Goal: Task Accomplishment & Management: Complete application form

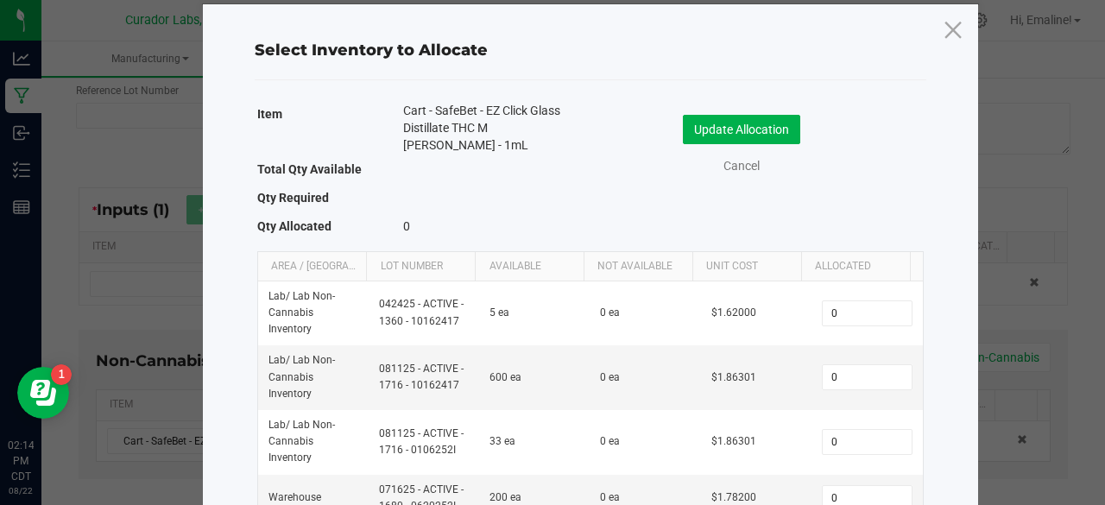
scroll to position [22, 0]
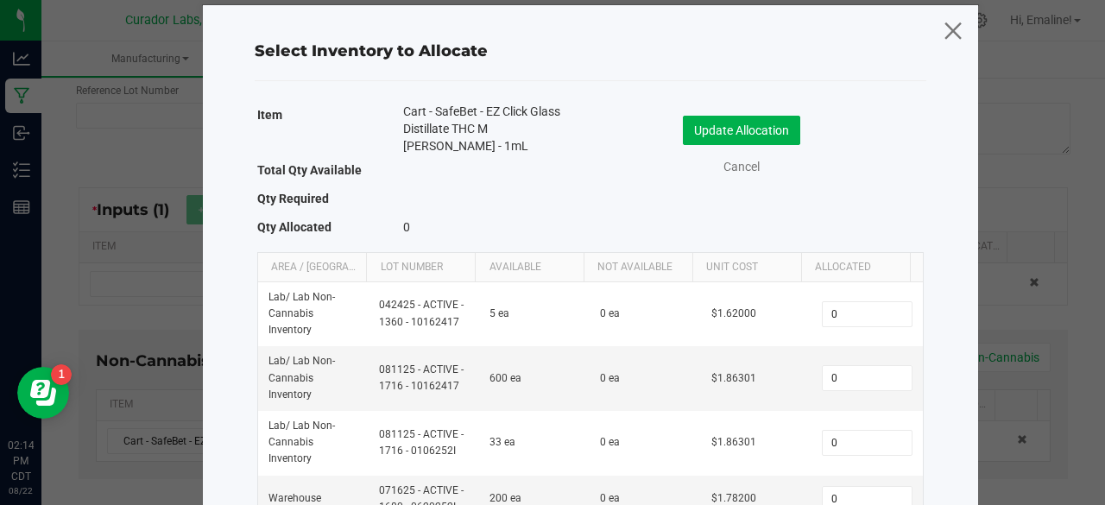
click at [949, 22] on icon at bounding box center [952, 29] width 23 height 41
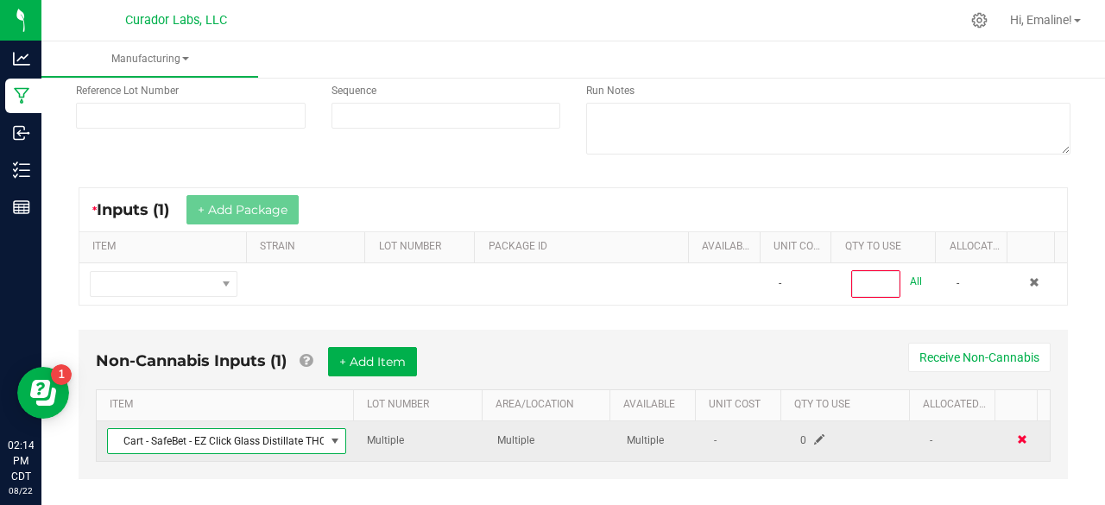
click at [1017, 434] on span at bounding box center [1022, 439] width 10 height 10
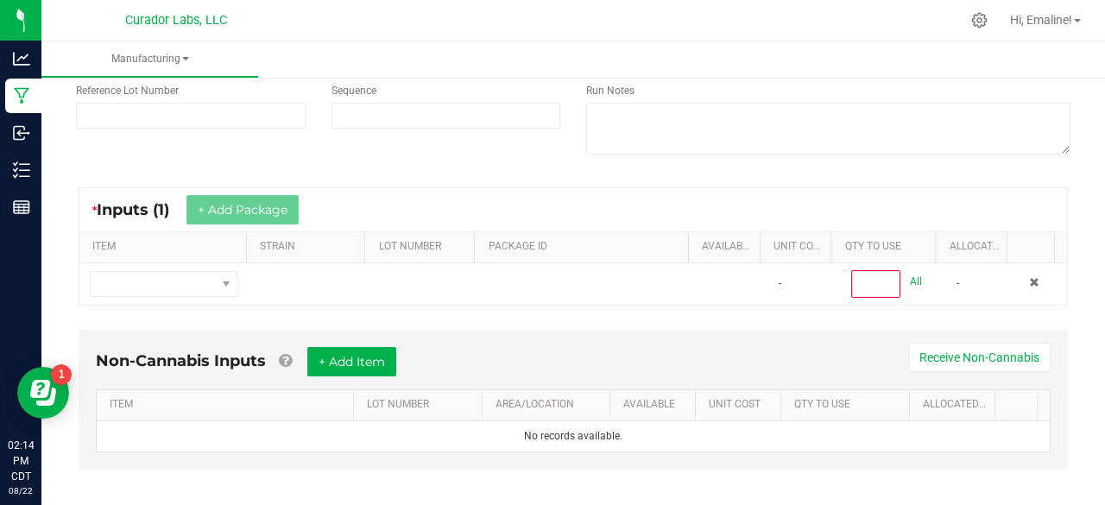
scroll to position [0, 0]
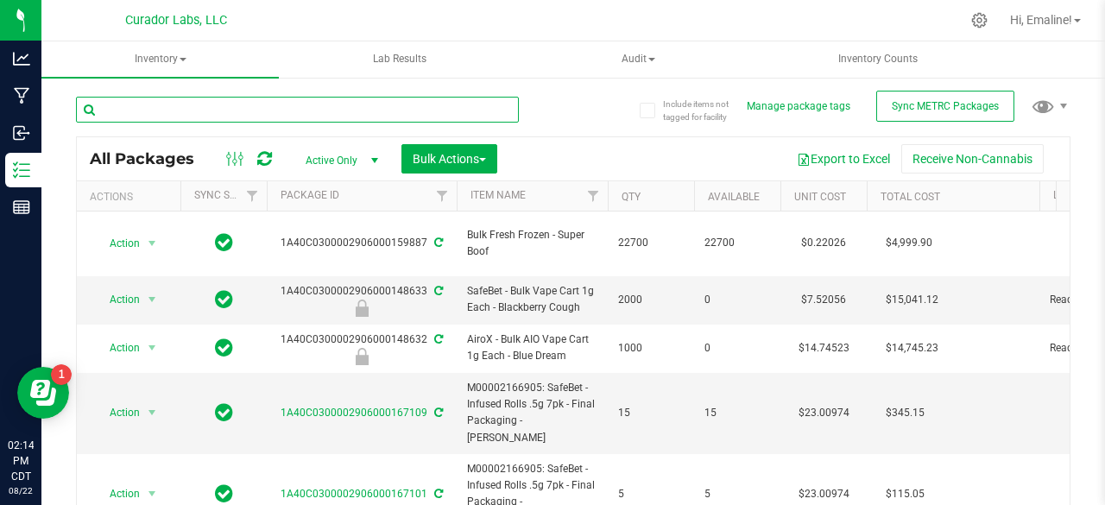
click at [284, 103] on input "text" at bounding box center [297, 110] width 443 height 26
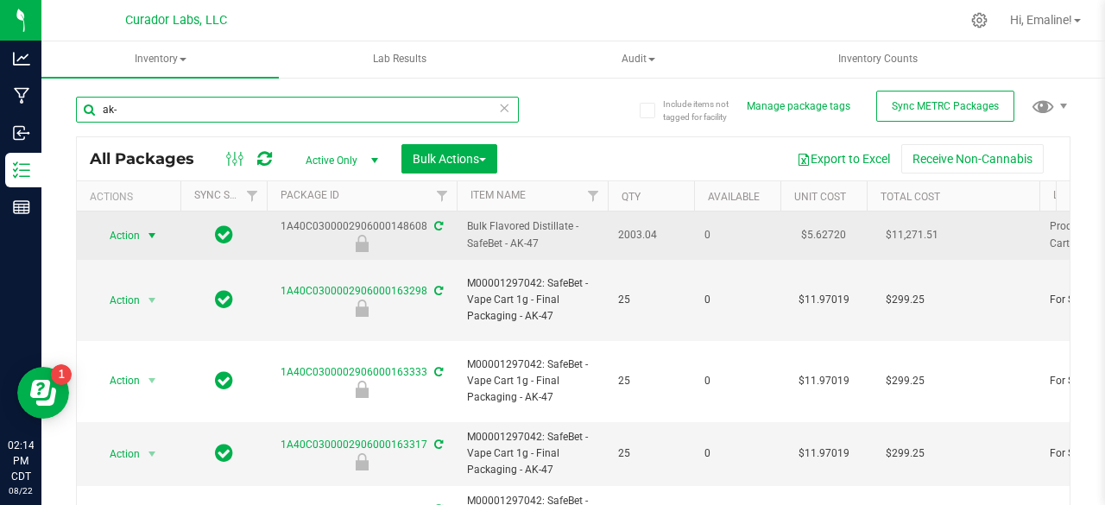
type input "ak-"
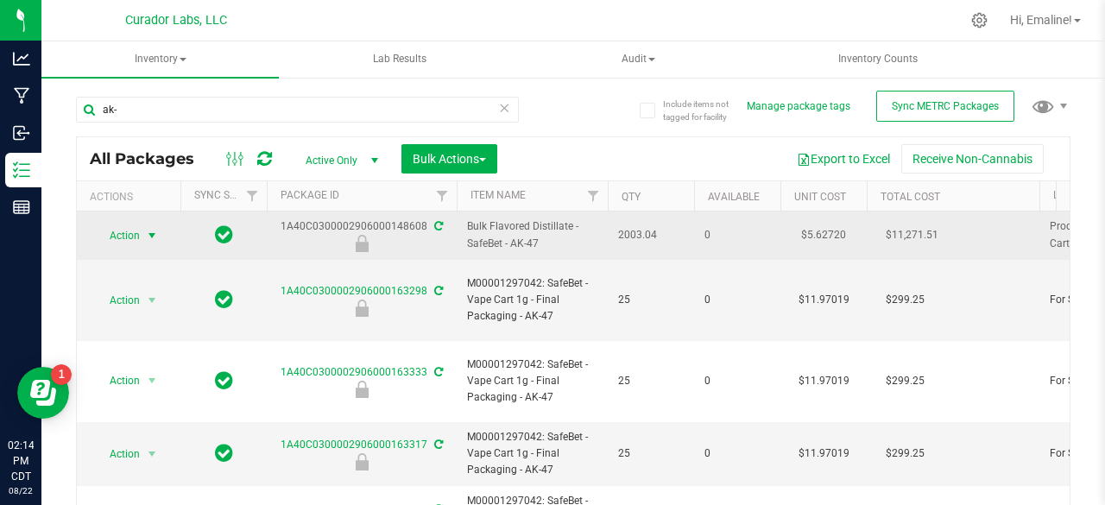
click at [155, 229] on span "select" at bounding box center [152, 236] width 14 height 14
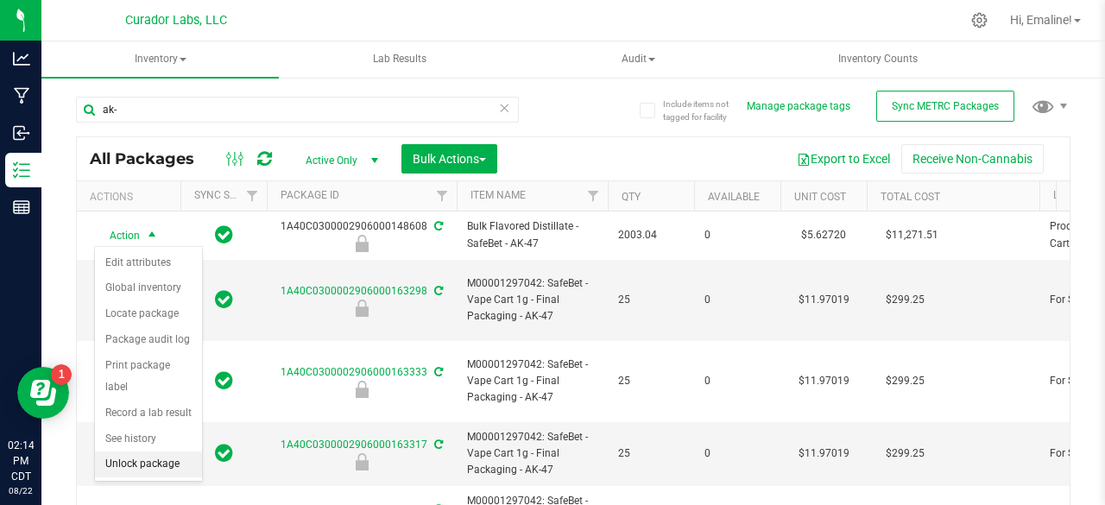
click at [169, 464] on li "Unlock package" at bounding box center [148, 465] width 107 height 26
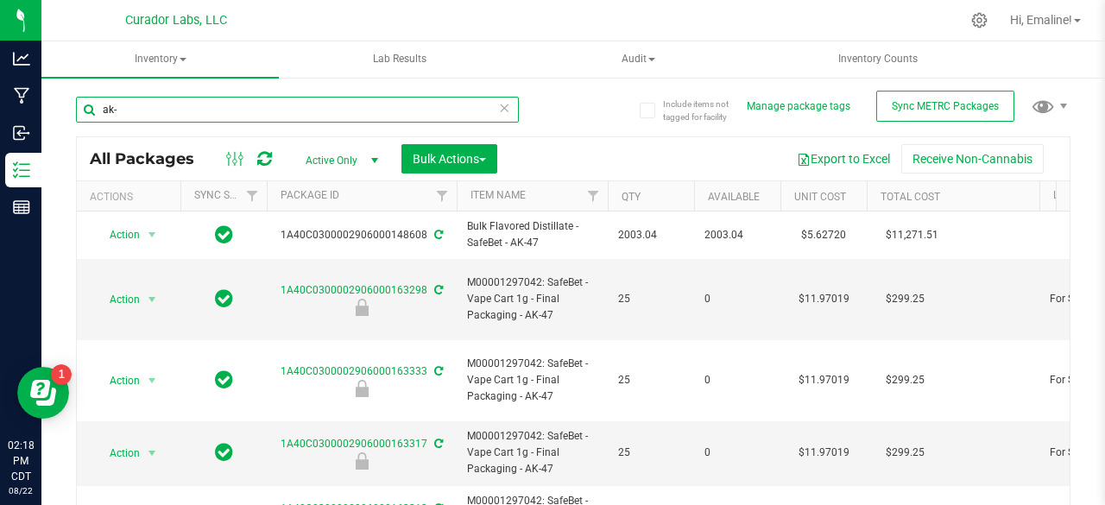
click at [325, 108] on input "ak-" at bounding box center [297, 110] width 443 height 26
type input "ak-4"
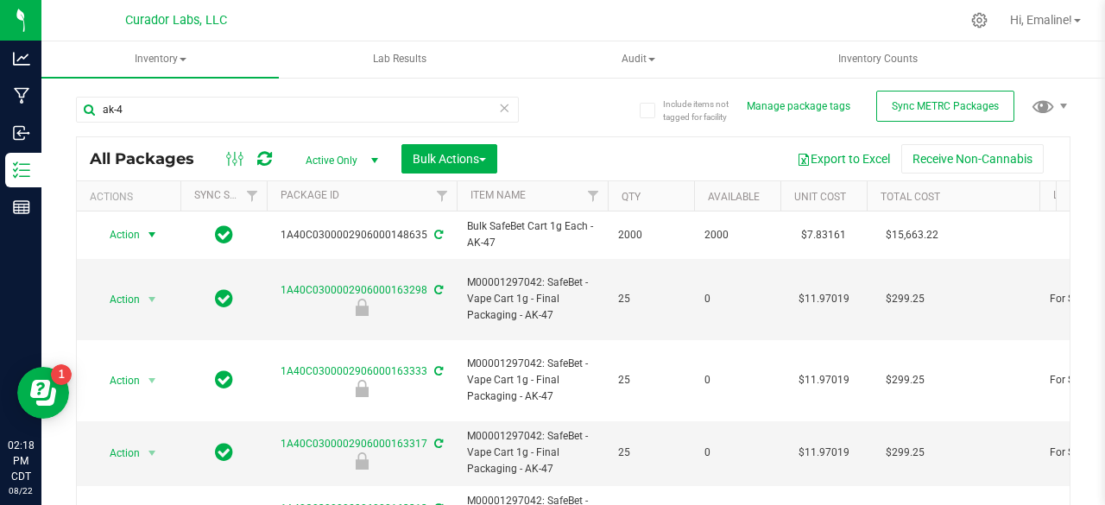
click at [155, 232] on span "select" at bounding box center [152, 235] width 14 height 14
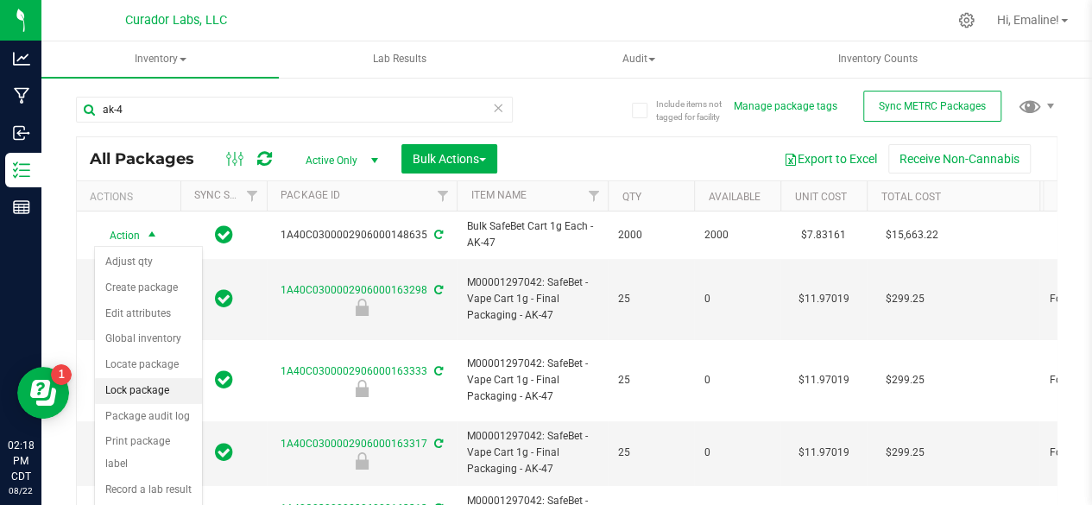
click at [134, 389] on li "Lock package" at bounding box center [148, 391] width 107 height 26
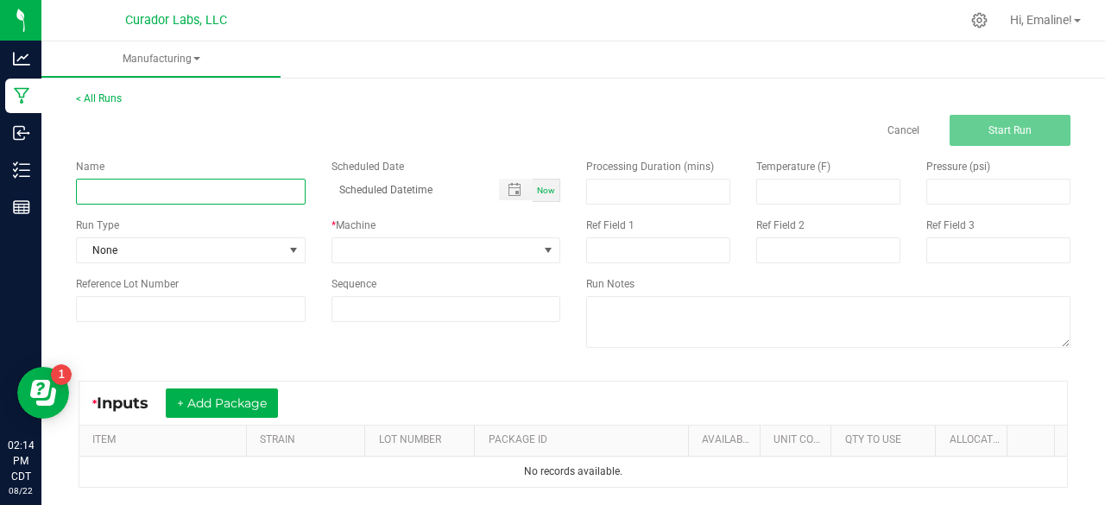
click at [263, 182] on input at bounding box center [191, 192] width 230 height 26
type input "SafeBet - Bulk Cart 1g Each - AK-47"
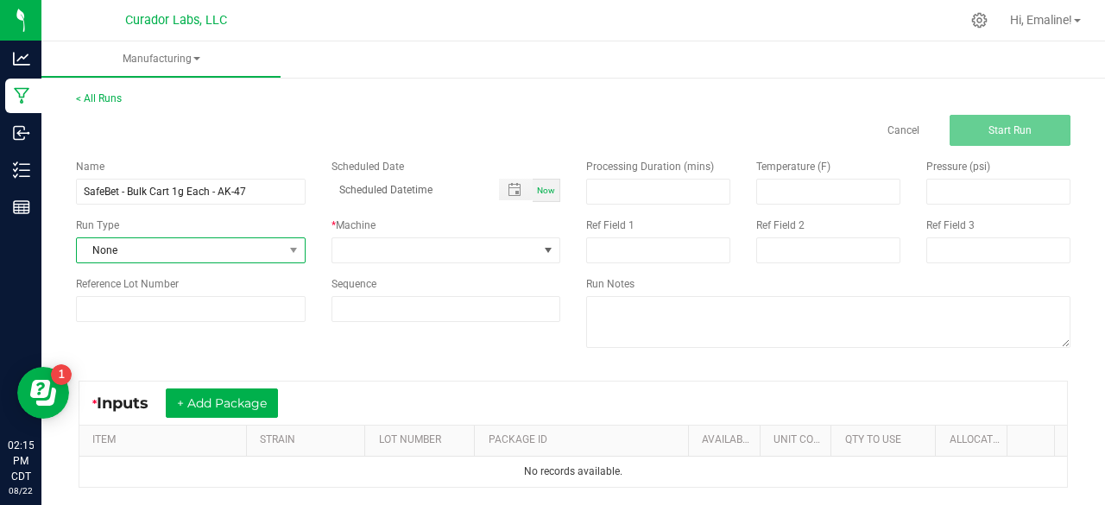
click at [235, 254] on span "None" at bounding box center [180, 250] width 206 height 24
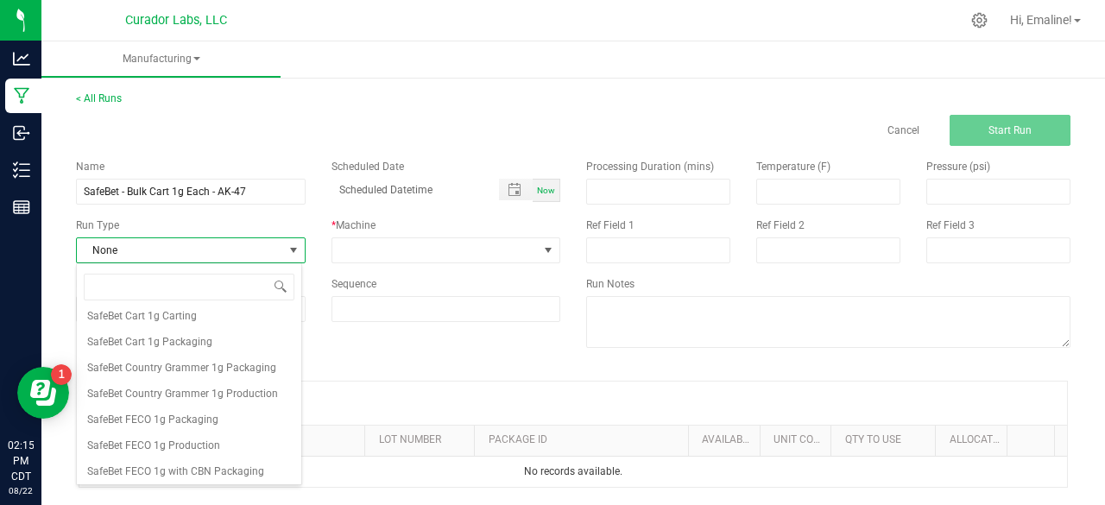
scroll to position [1040, 0]
click at [176, 326] on span "SafeBet Cart 1g Carting" at bounding box center [142, 317] width 110 height 17
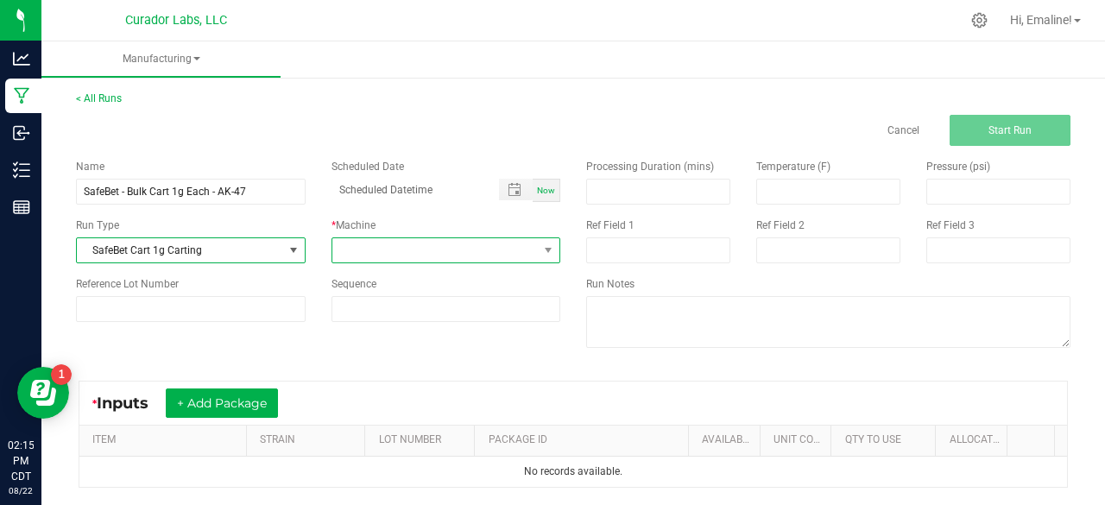
click at [351, 248] on span at bounding box center [435, 250] width 206 height 24
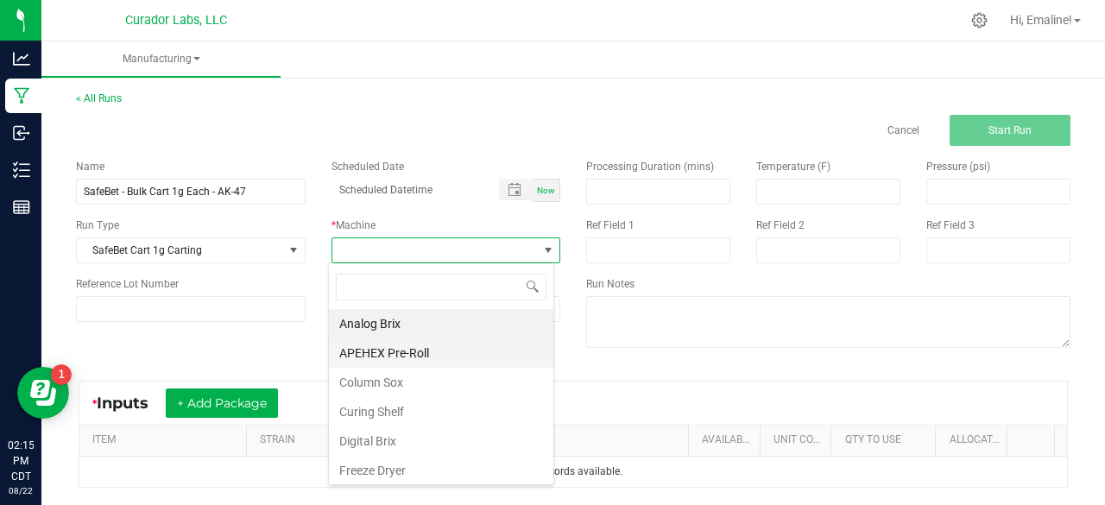
scroll to position [829, 0]
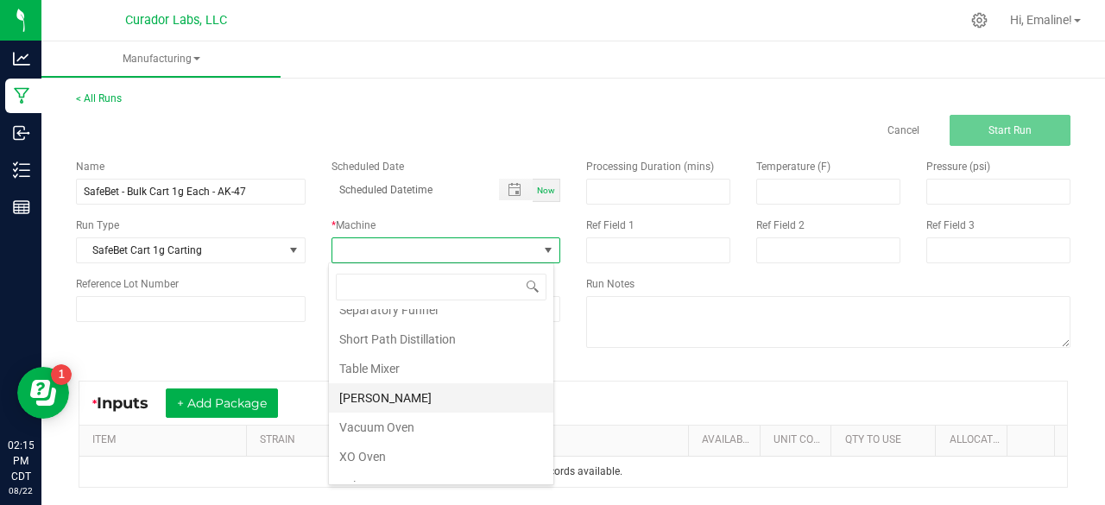
click at [390, 389] on li "Thompson Duke" at bounding box center [441, 397] width 224 height 29
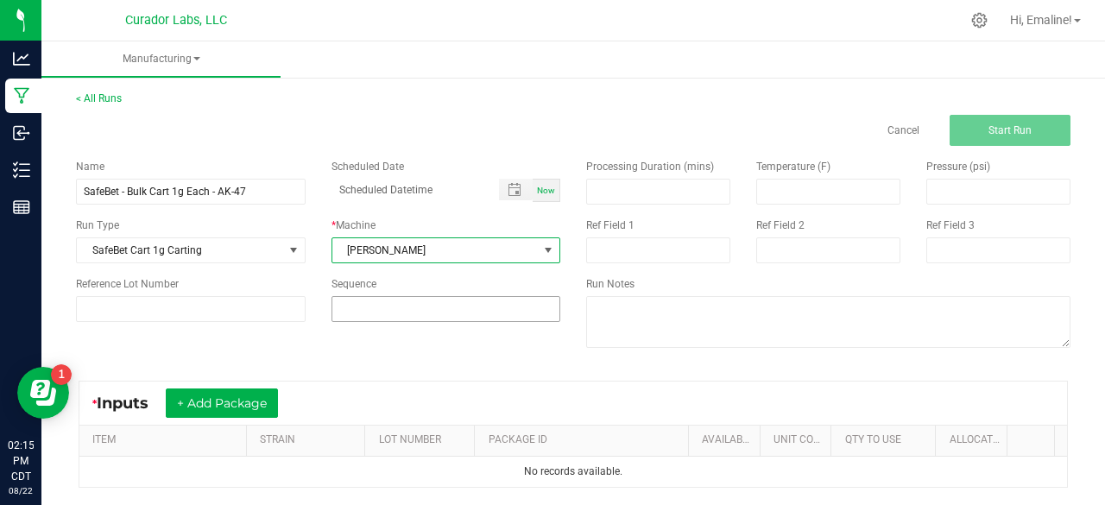
click at [395, 313] on input at bounding box center [446, 309] width 228 height 24
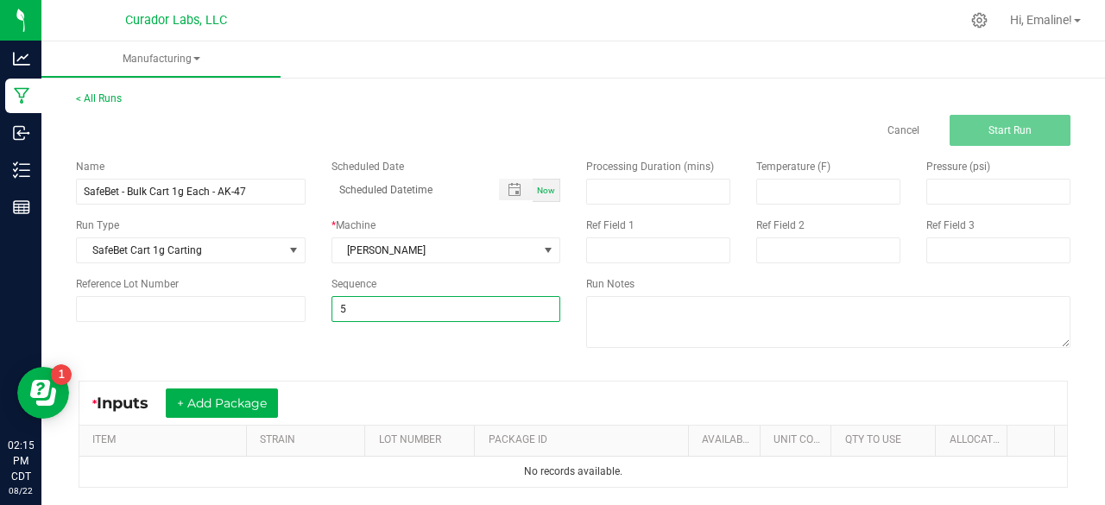
type input "5"
click at [426, 348] on div "Name SafeBet - Bulk Cart 1g Each - AK-47 Scheduled Date Now Run Type SafeBet Ca…" at bounding box center [573, 255] width 1020 height 219
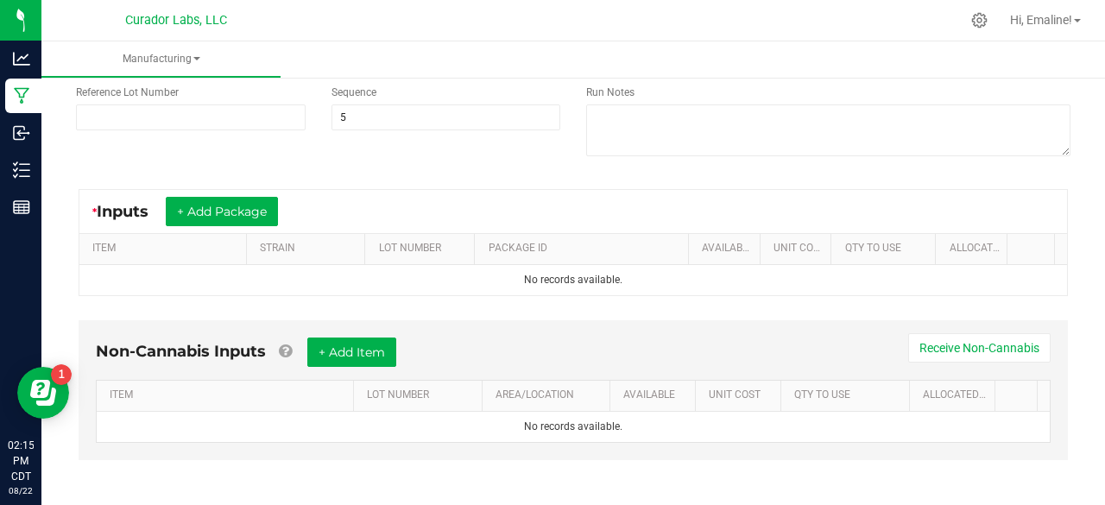
scroll to position [193, 0]
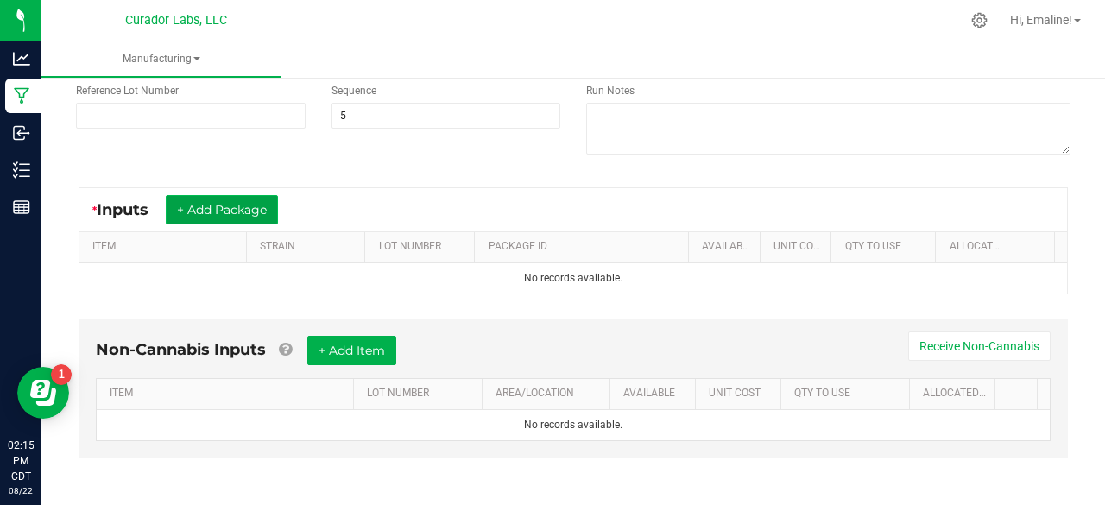
click at [254, 210] on button "+ Add Package" at bounding box center [222, 209] width 112 height 29
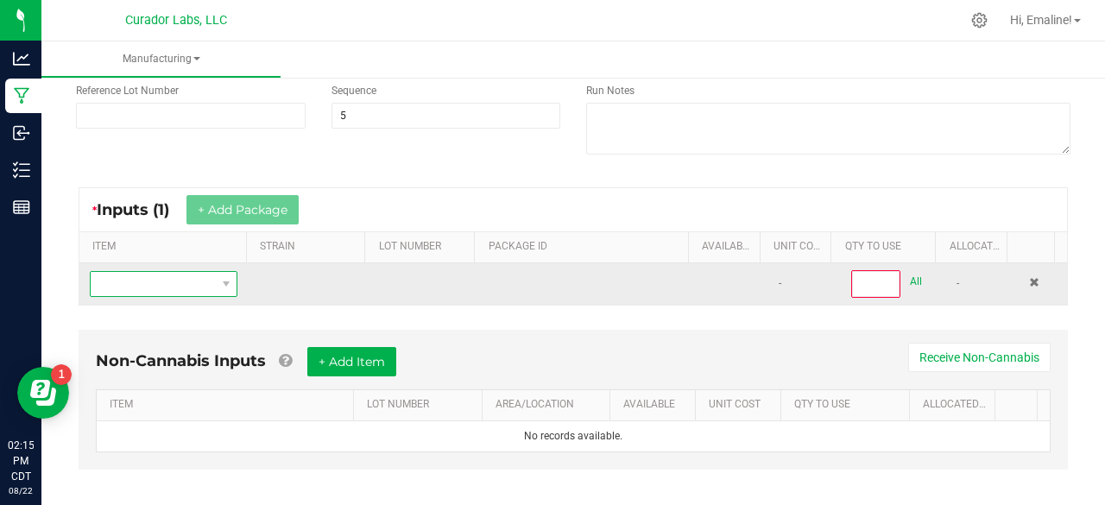
click at [181, 286] on span "NO DATA FOUND" at bounding box center [153, 284] width 124 height 24
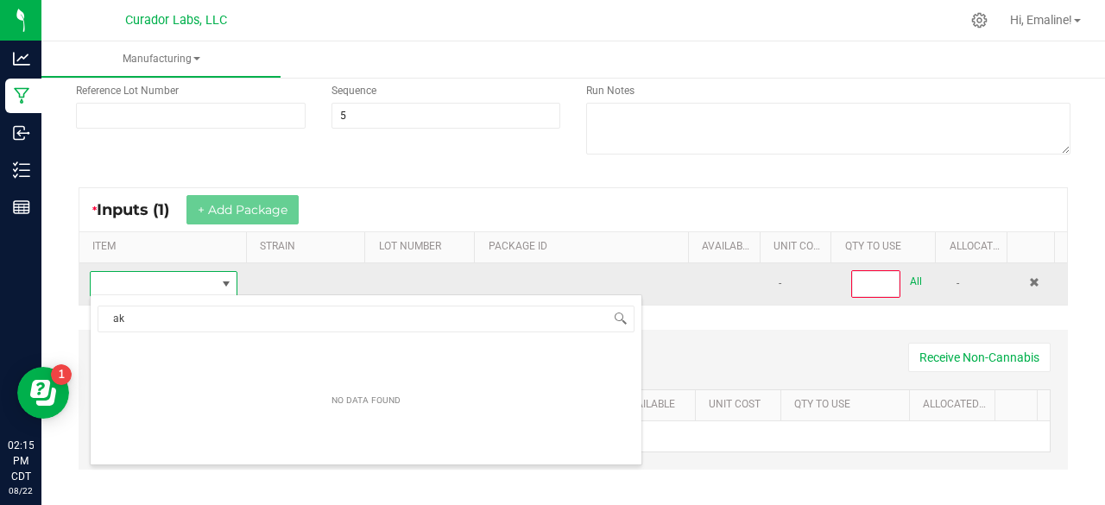
scroll to position [25, 142]
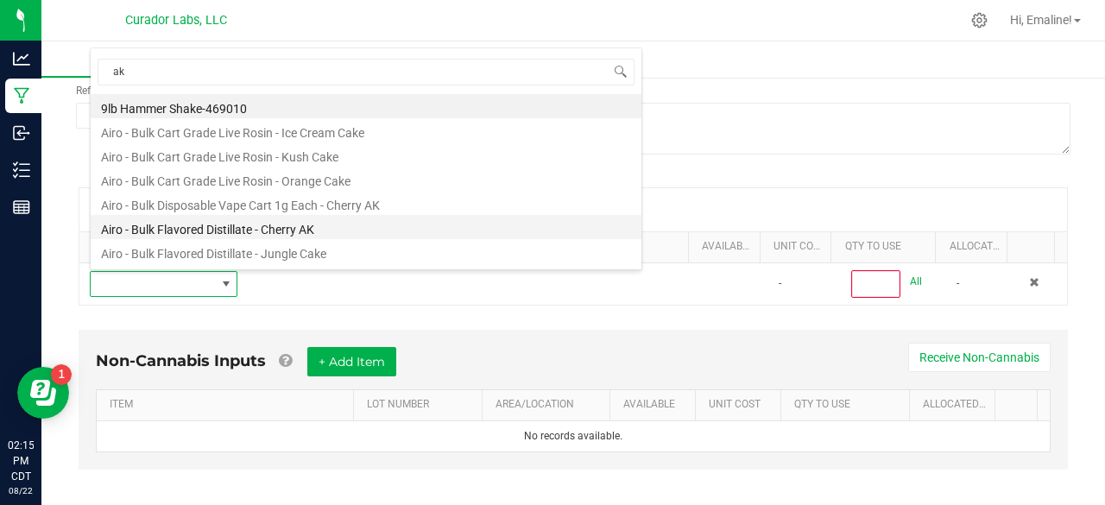
type input "ak-"
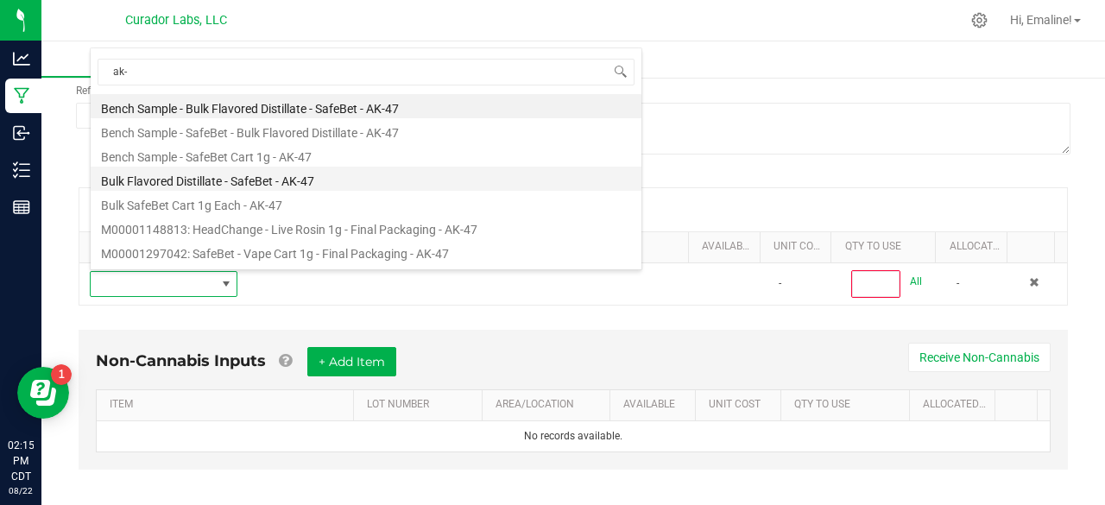
click at [240, 180] on li "Bulk Flavored Distillate - SafeBet - AK-47" at bounding box center [366, 179] width 551 height 24
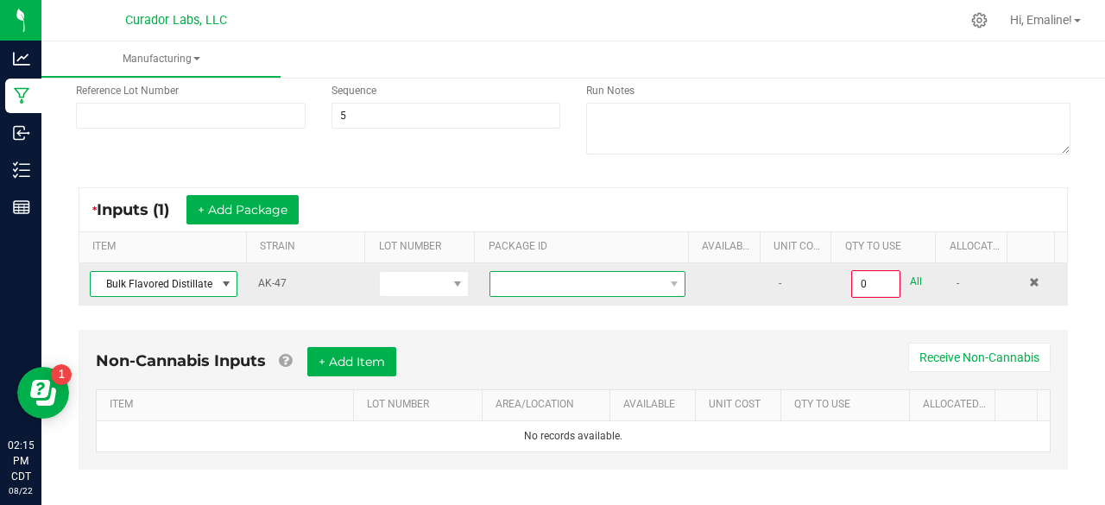
click at [573, 287] on span at bounding box center [576, 284] width 173 height 24
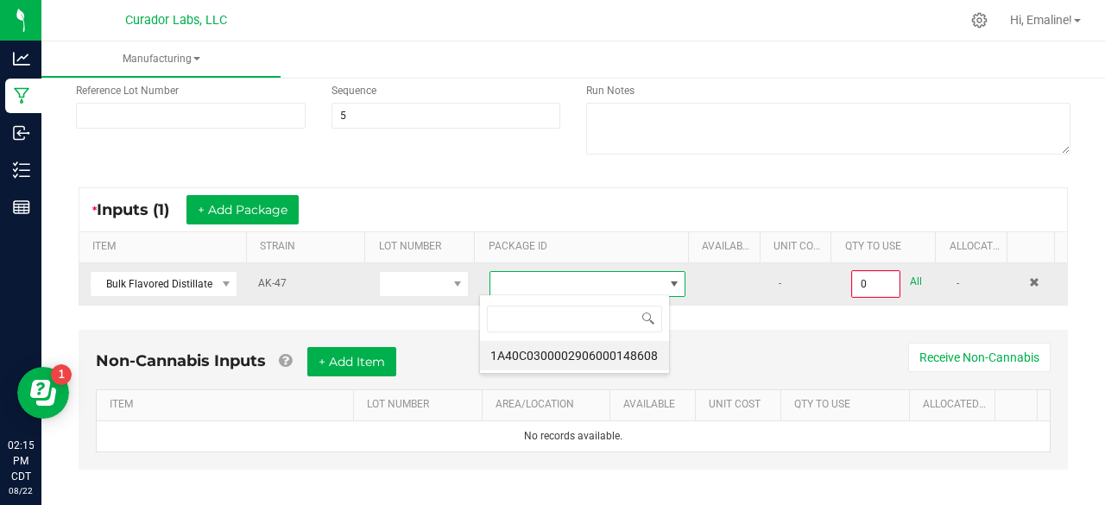
scroll to position [25, 190]
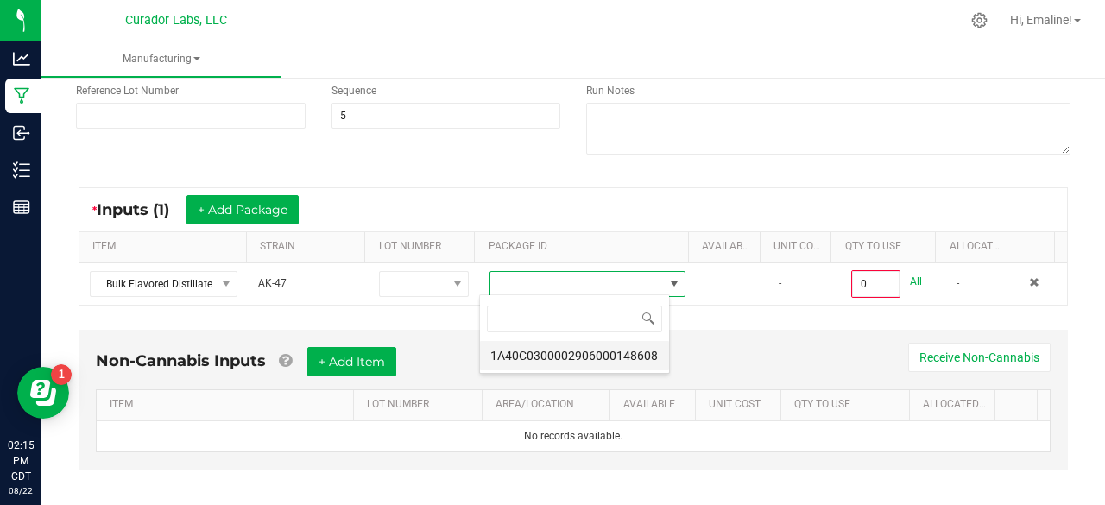
click at [592, 348] on li "1A40C0300002906000148608" at bounding box center [574, 355] width 189 height 29
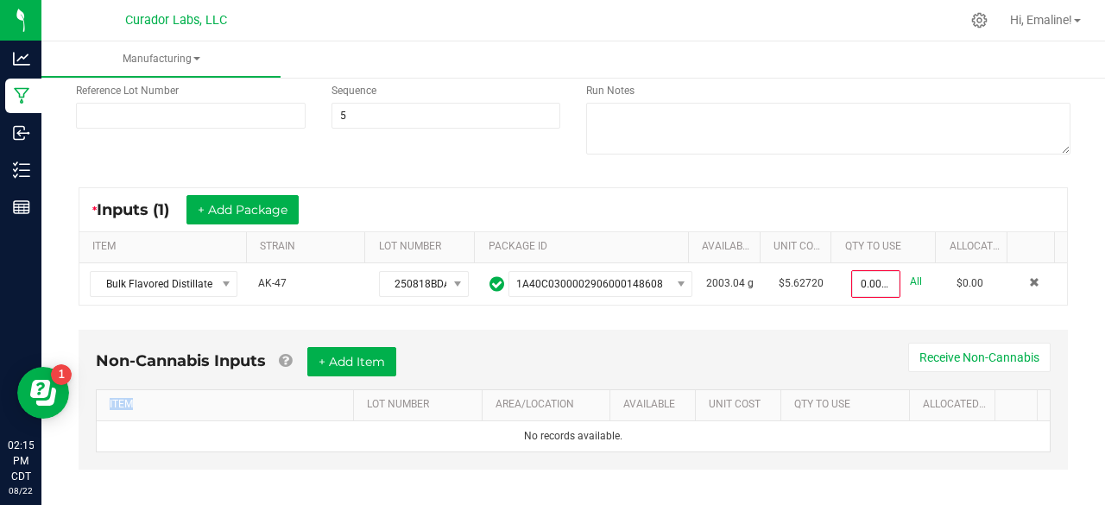
click at [592, 348] on div "Non-Cannabis Inputs + Add Item Receive Non-Cannabis" at bounding box center [573, 368] width 955 height 42
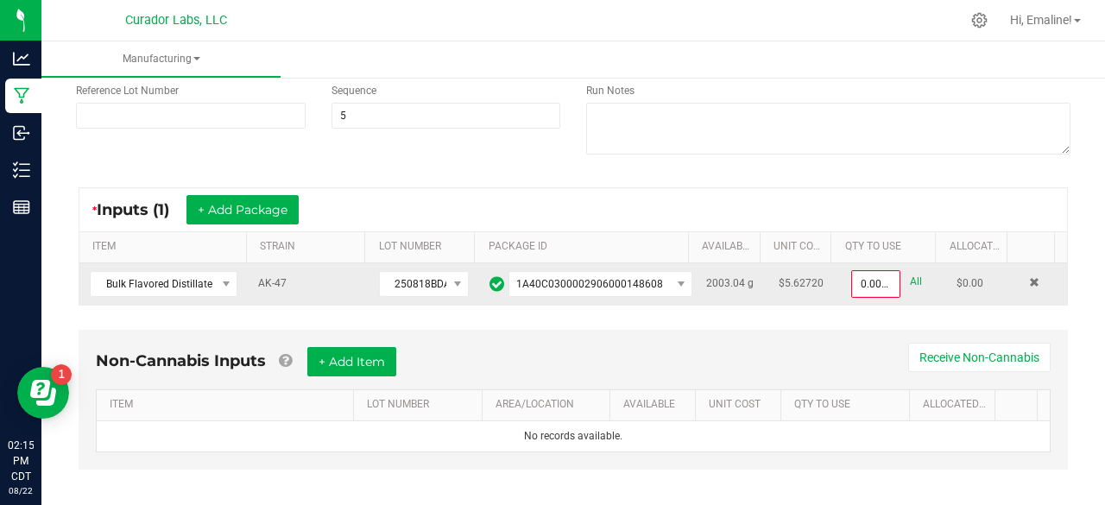
click at [910, 274] on link "All" at bounding box center [916, 281] width 12 height 23
type input "2003.0400 g"
click at [1063, 235] on div "* Inputs (1) + Add Package ITEM STRAIN LOT NUMBER PACKAGE ID AVAILABLE Unit Cos…" at bounding box center [573, 246] width 1020 height 148
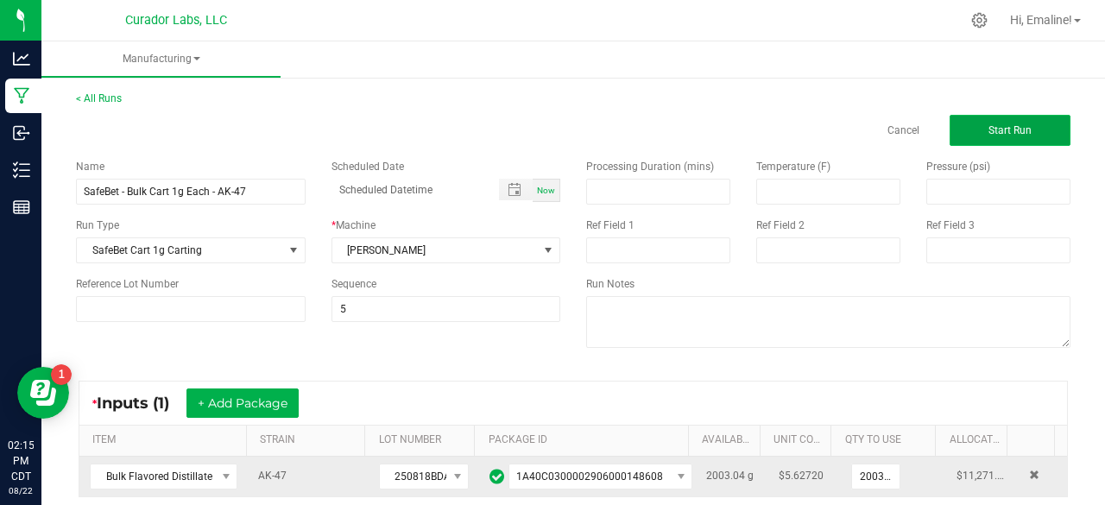
click at [1024, 136] on button "Start Run" at bounding box center [1010, 130] width 121 height 31
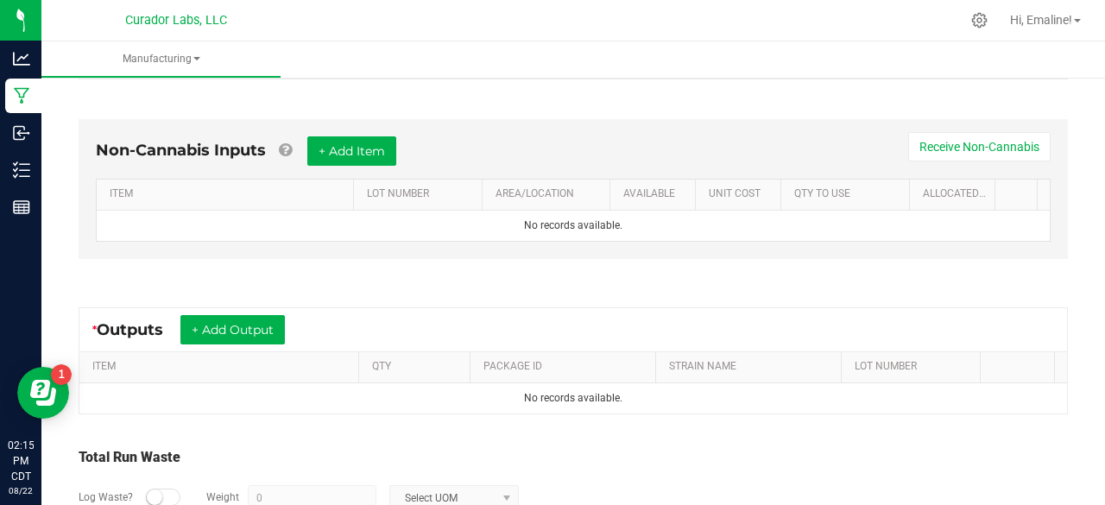
scroll to position [438, 0]
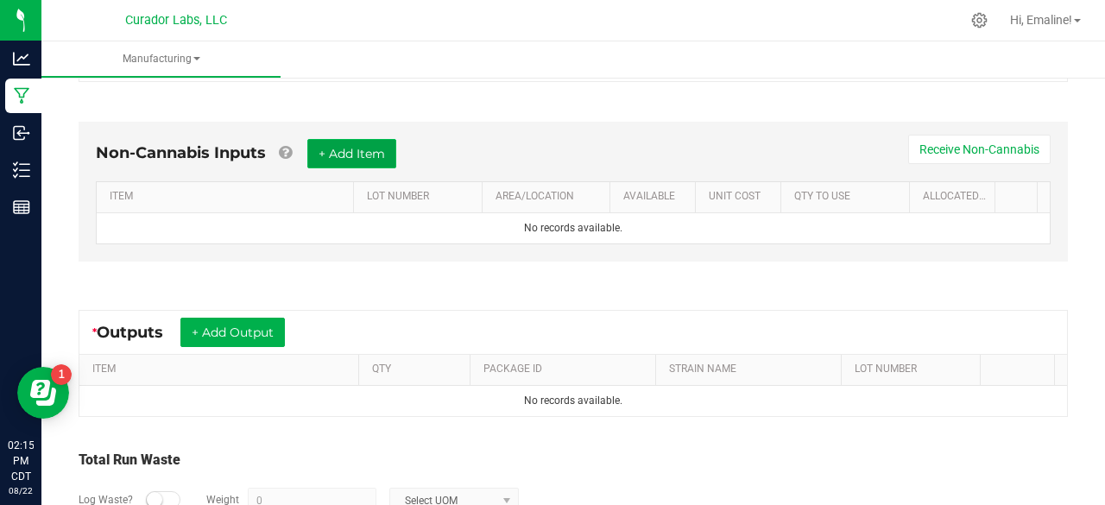
click at [386, 147] on button "+ Add Item" at bounding box center [351, 153] width 89 height 29
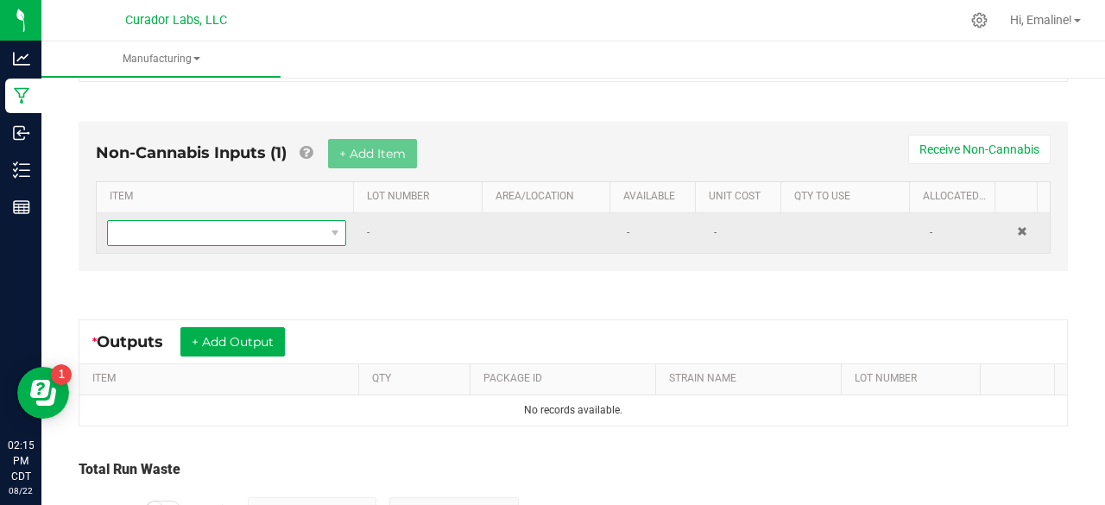
click at [281, 225] on span "NO DATA FOUND" at bounding box center [216, 233] width 216 height 24
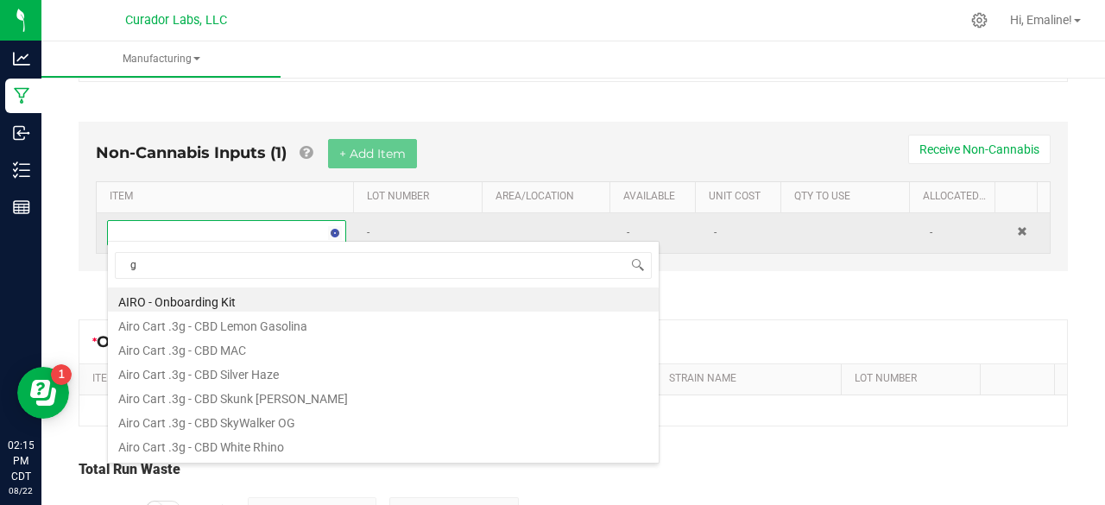
scroll to position [25, 228]
type input "glass"
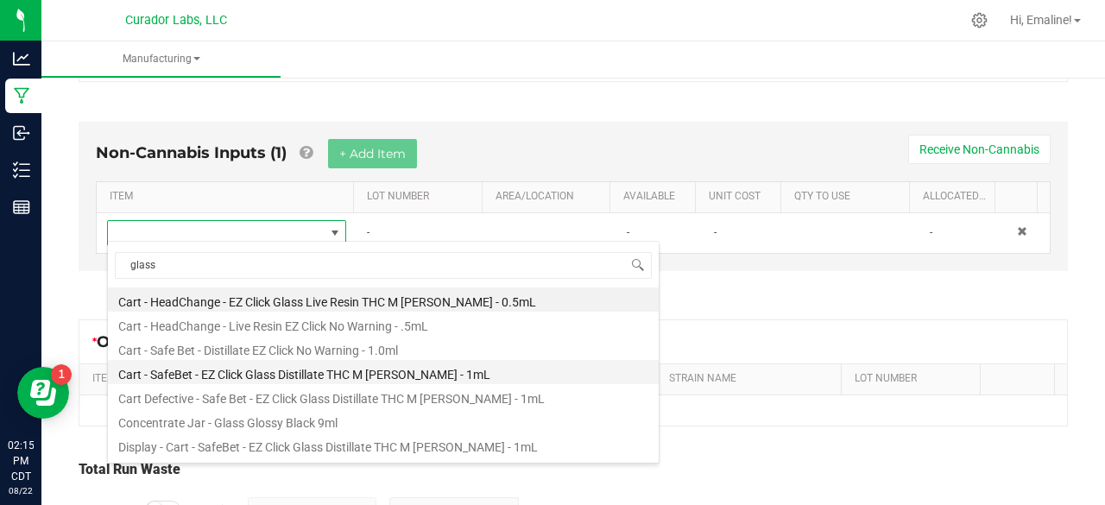
click at [309, 372] on li "Cart - SafeBet - EZ Click Glass Distillate THC M Diamond MJ - 1mL" at bounding box center [383, 372] width 551 height 24
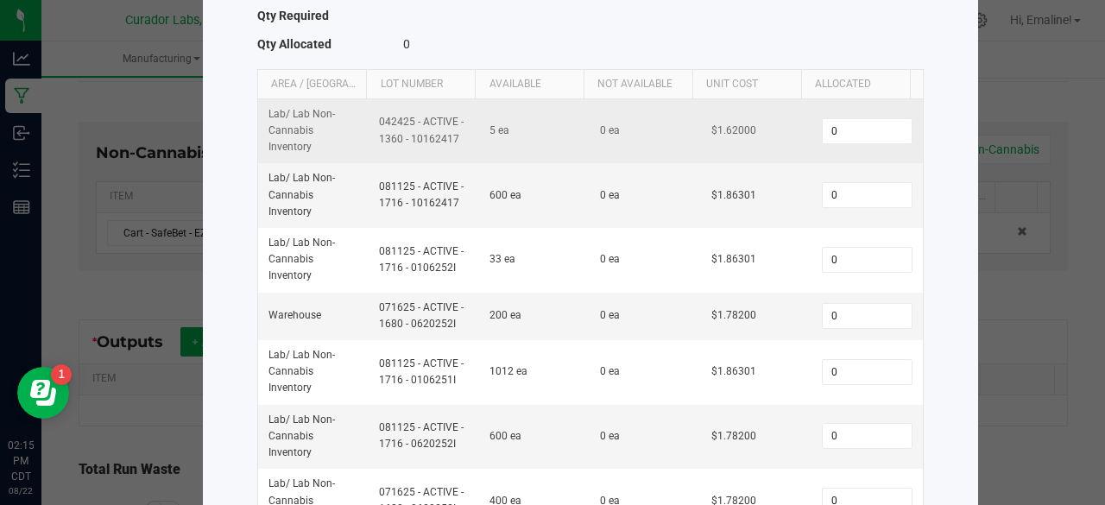
scroll to position [283, 0]
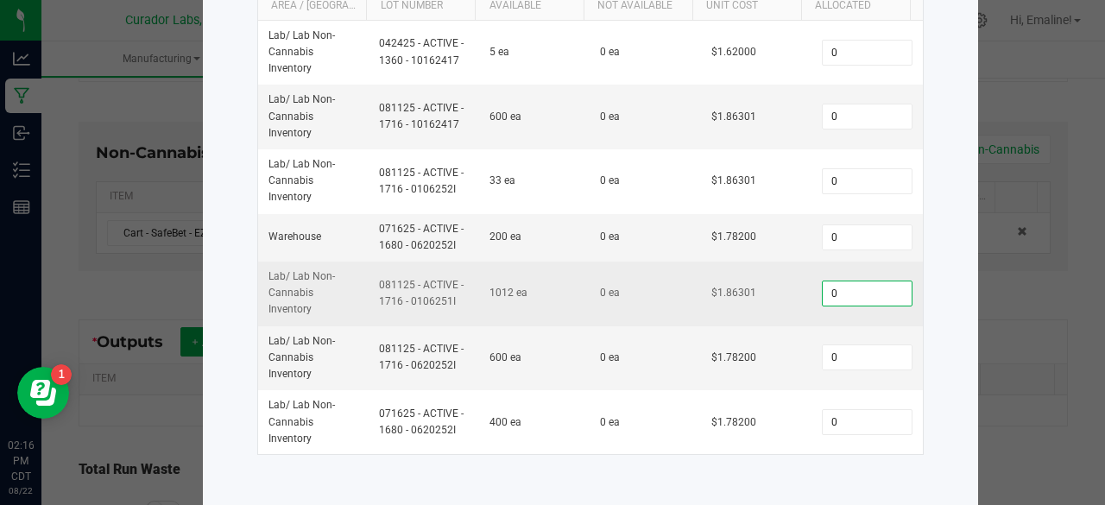
click at [823, 293] on input "0" at bounding box center [867, 293] width 88 height 24
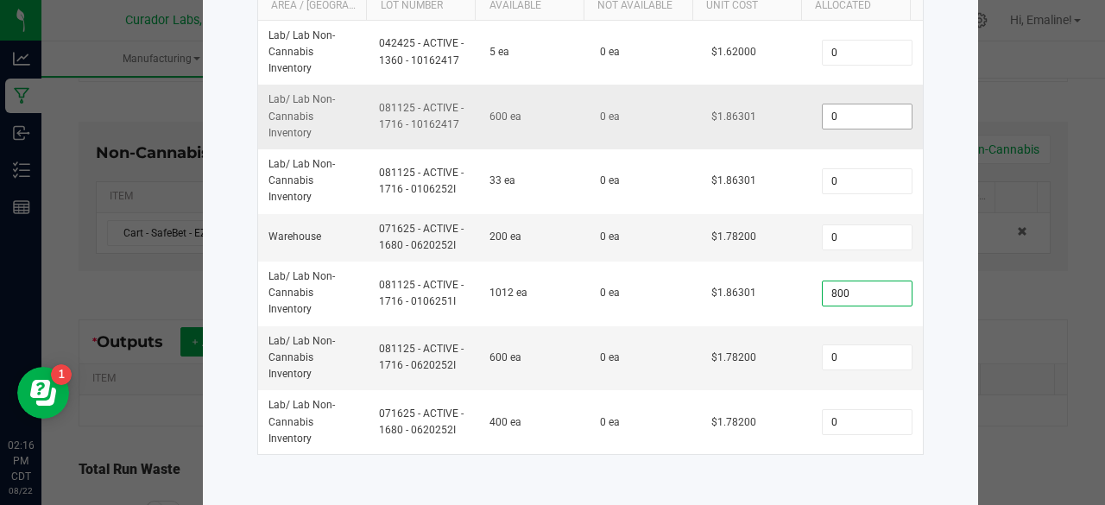
type input "800"
click at [848, 115] on input "0" at bounding box center [867, 116] width 88 height 24
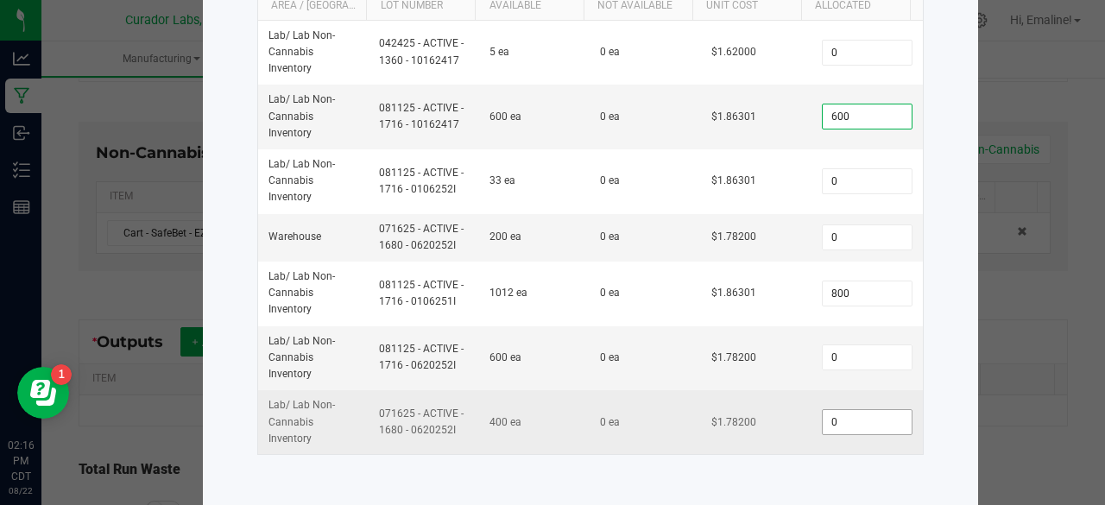
type input "600"
click at [846, 418] on input "0" at bounding box center [867, 422] width 88 height 24
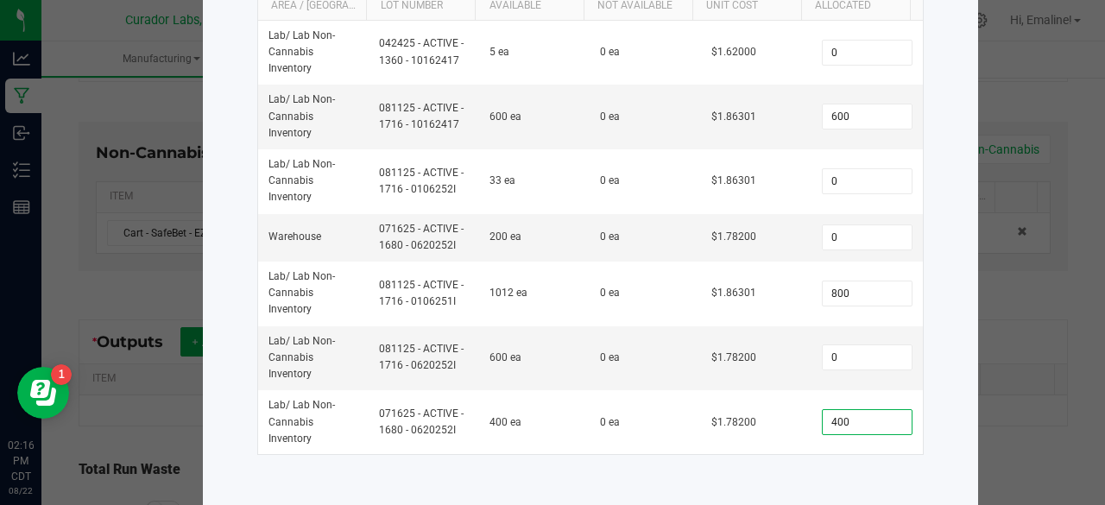
type input "400"
click at [953, 405] on div "Select Inventory to Allocate Item Cart - SafeBet - EZ Click Glass Distillate TH…" at bounding box center [590, 126] width 775 height 765
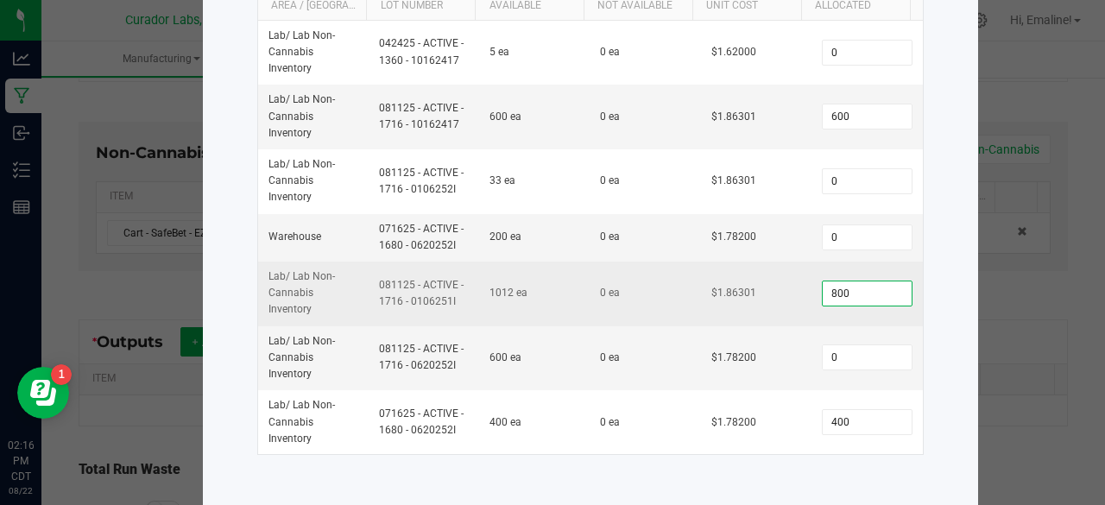
click at [855, 289] on input "800" at bounding box center [867, 293] width 88 height 24
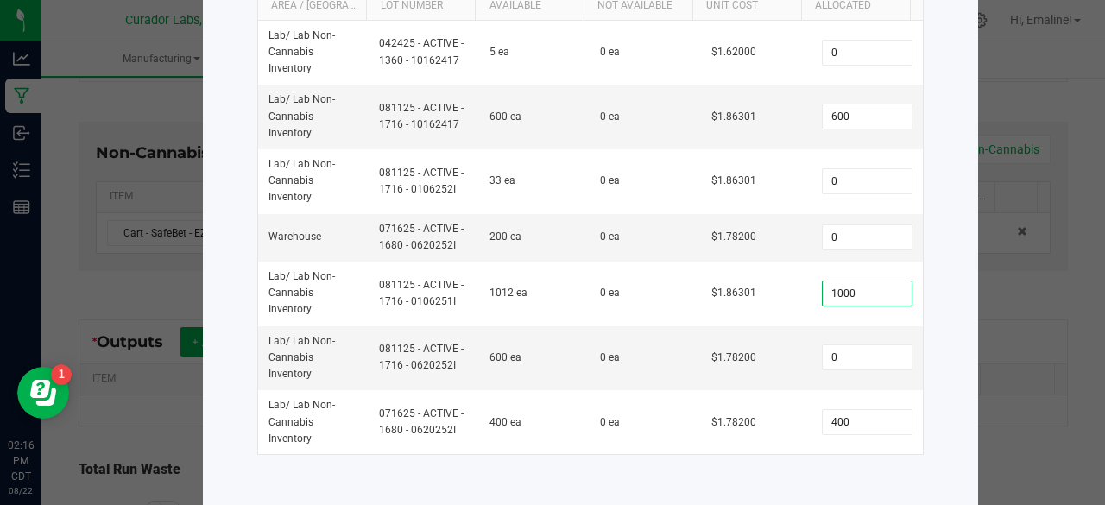
type input "1,000"
click at [952, 316] on div "Select Inventory to Allocate Item Cart - SafeBet - EZ Click Glass Distillate TH…" at bounding box center [590, 126] width 775 height 765
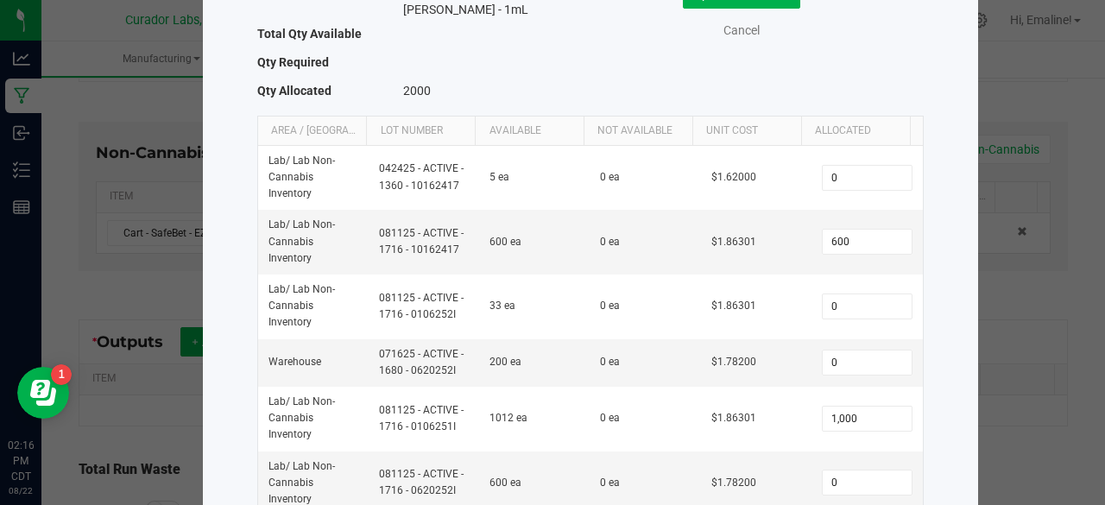
scroll to position [156, 0]
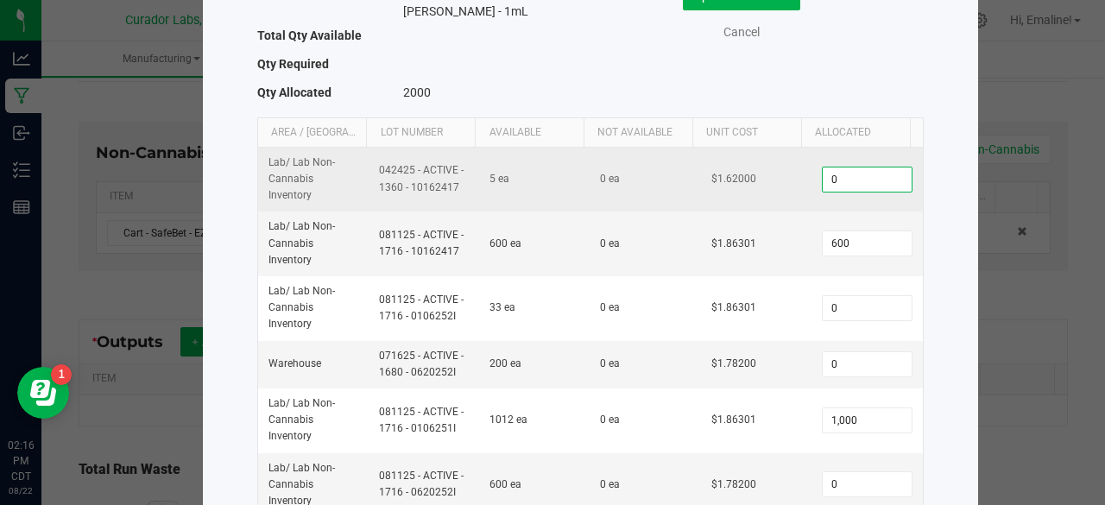
click at [857, 186] on input "0" at bounding box center [867, 179] width 88 height 24
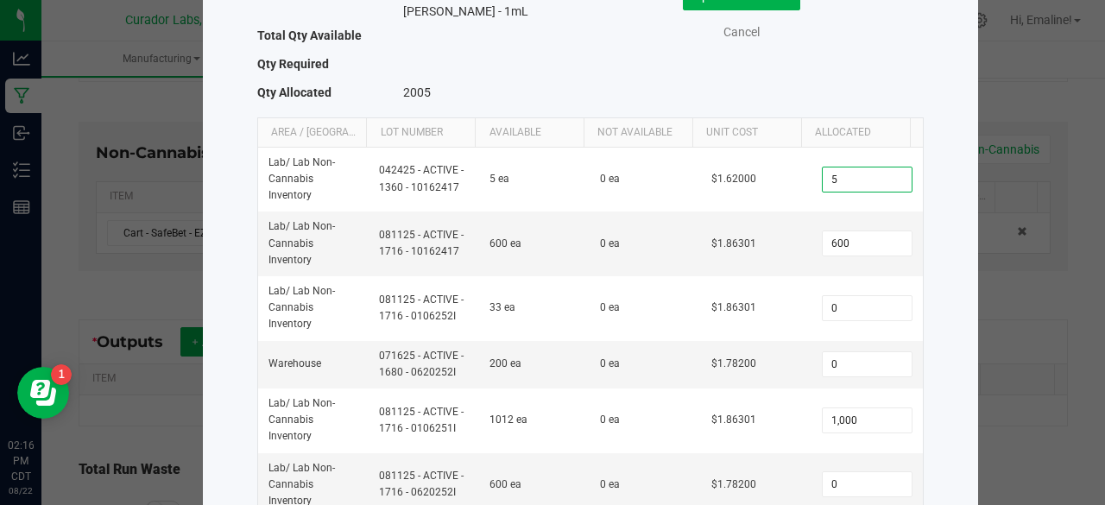
type input "5"
click at [944, 111] on div "Select Inventory to Allocate Item Cart - SafeBet - EZ Click Glass Distillate TH…" at bounding box center [590, 253] width 775 height 765
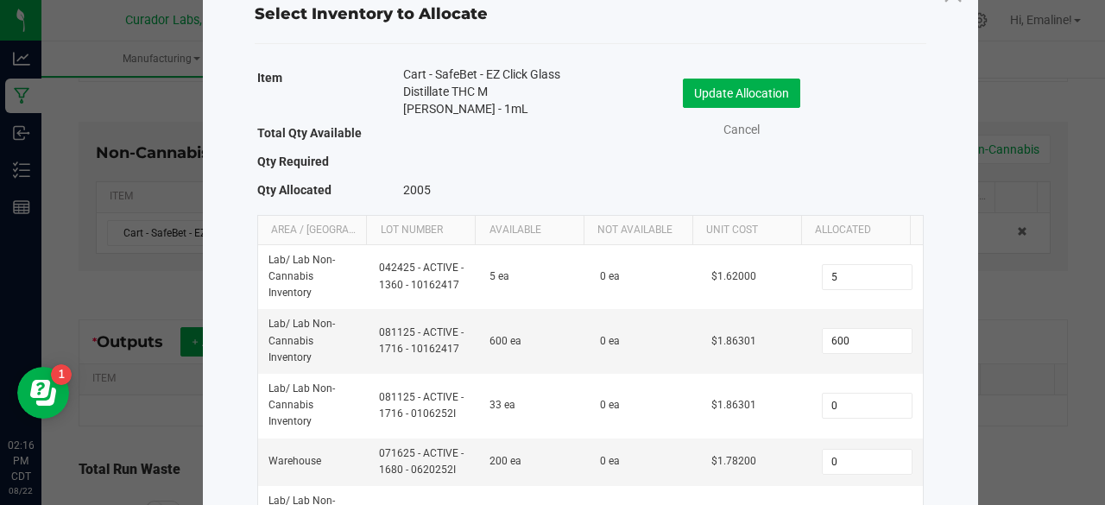
scroll to position [58, 0]
click at [775, 88] on button "Update Allocation" at bounding box center [741, 93] width 117 height 29
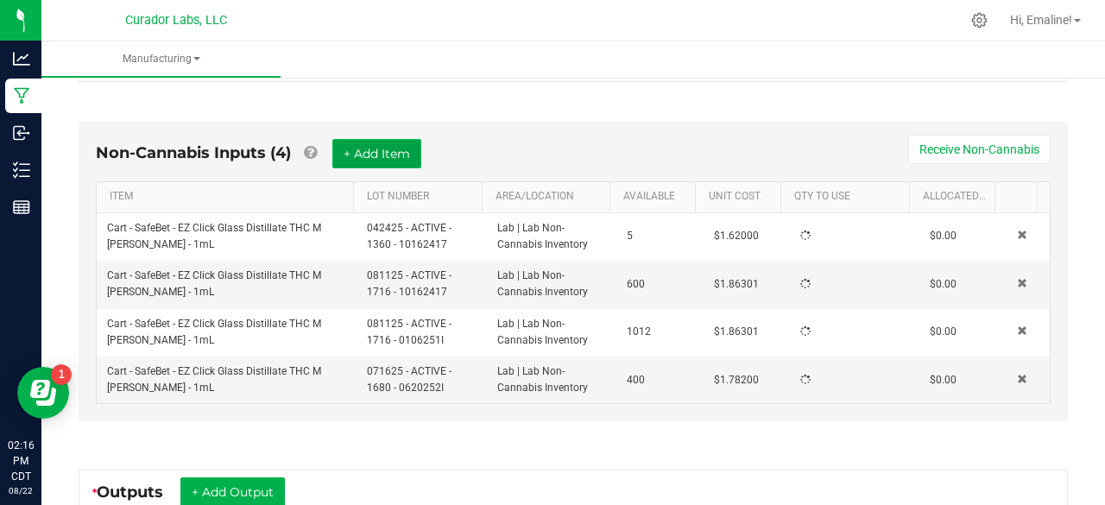
click at [421, 152] on button "+ Add Item" at bounding box center [376, 153] width 89 height 29
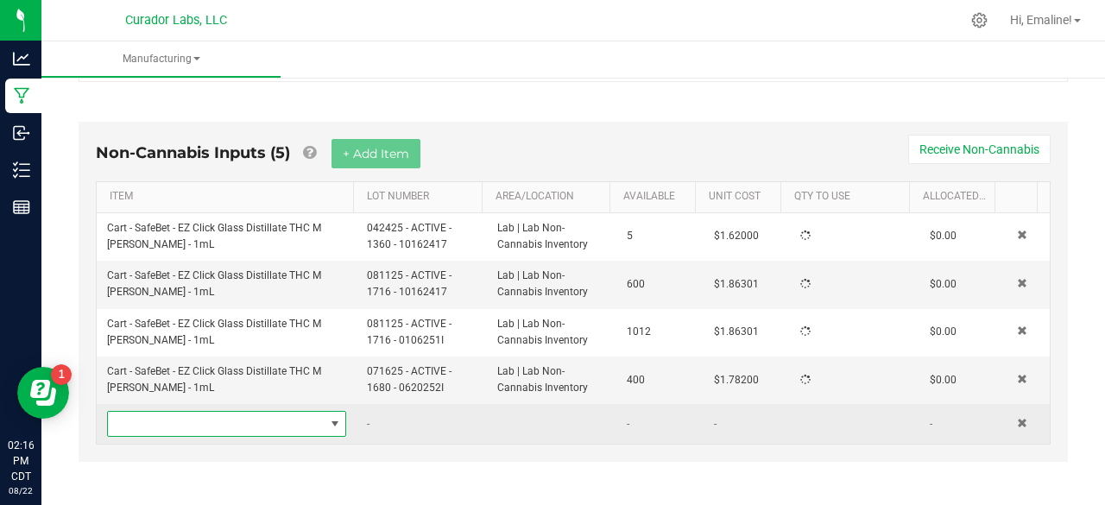
click at [290, 418] on span "NO DATA FOUND" at bounding box center [216, 424] width 216 height 24
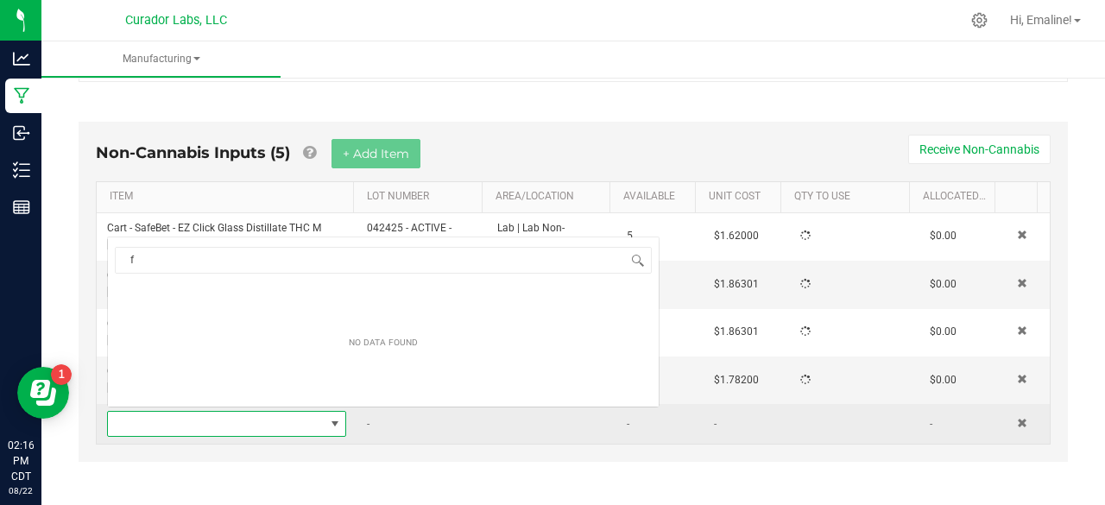
scroll to position [25, 228]
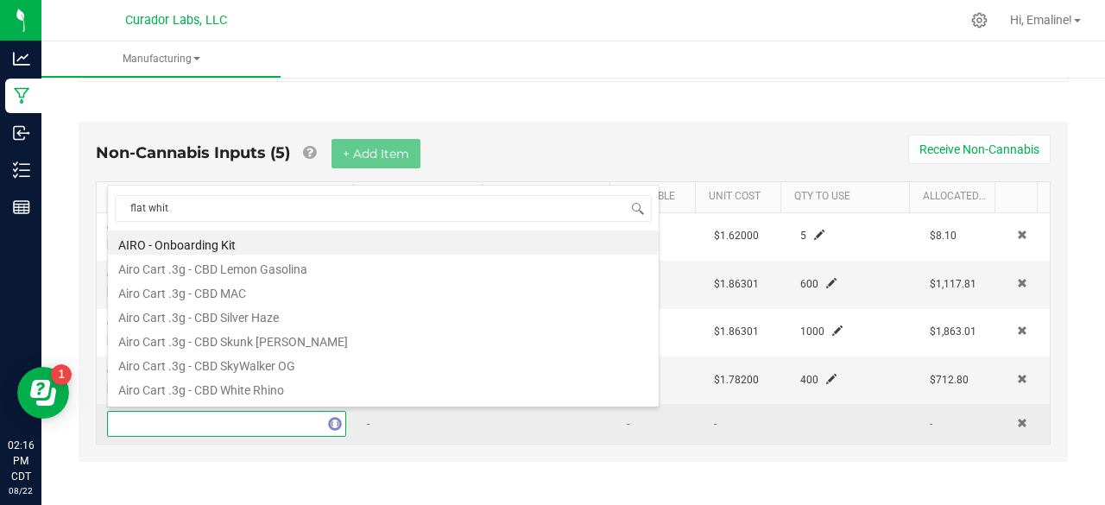
type input "flat white"
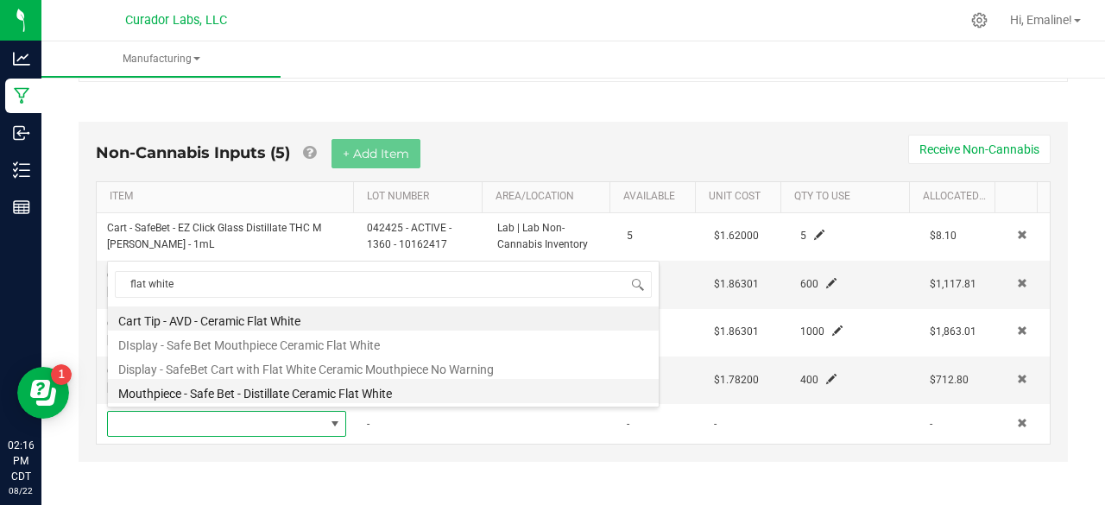
click at [271, 392] on li "Mouthpiece - Safe Bet - Distillate Ceramic Flat White" at bounding box center [383, 391] width 551 height 24
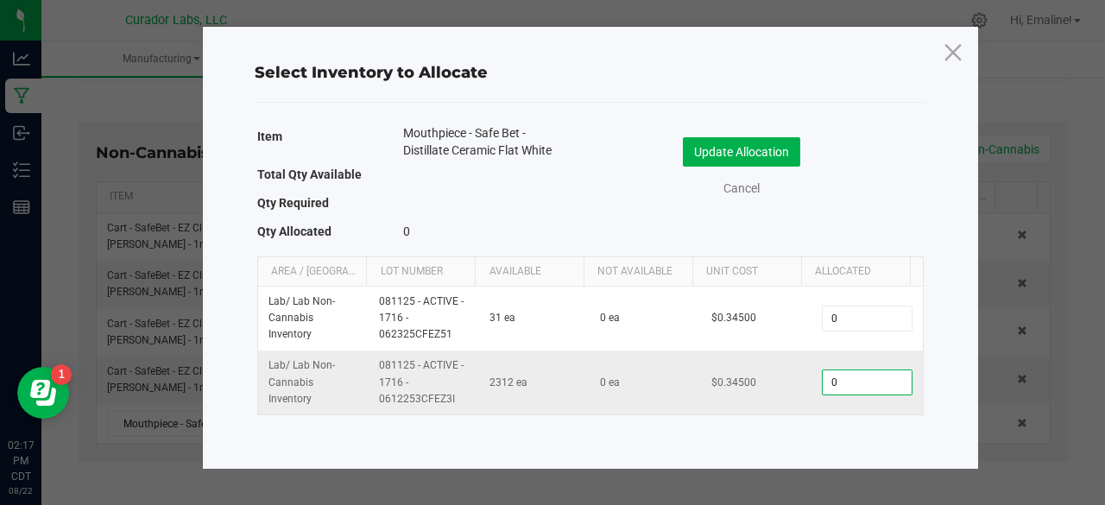
click at [860, 384] on input "0" at bounding box center [867, 382] width 88 height 24
type input "2,000"
click at [753, 143] on button "Update Allocation" at bounding box center [741, 151] width 117 height 29
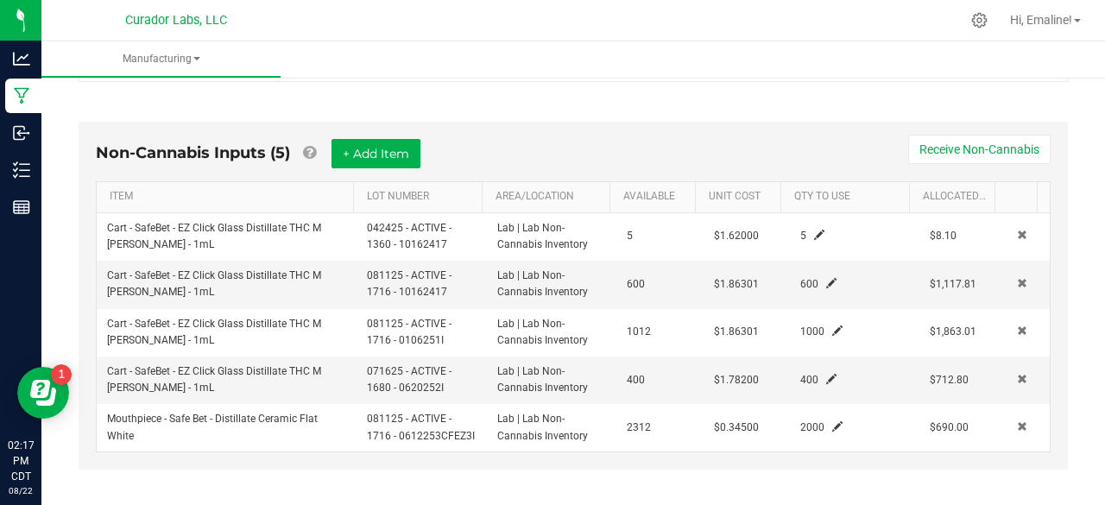
click at [1078, 219] on div "< All Runs In Progress Started: Aug 22, 2025 2:15 PM CDT by emaline39@gmail.com…" at bounding box center [573, 229] width 1064 height 1186
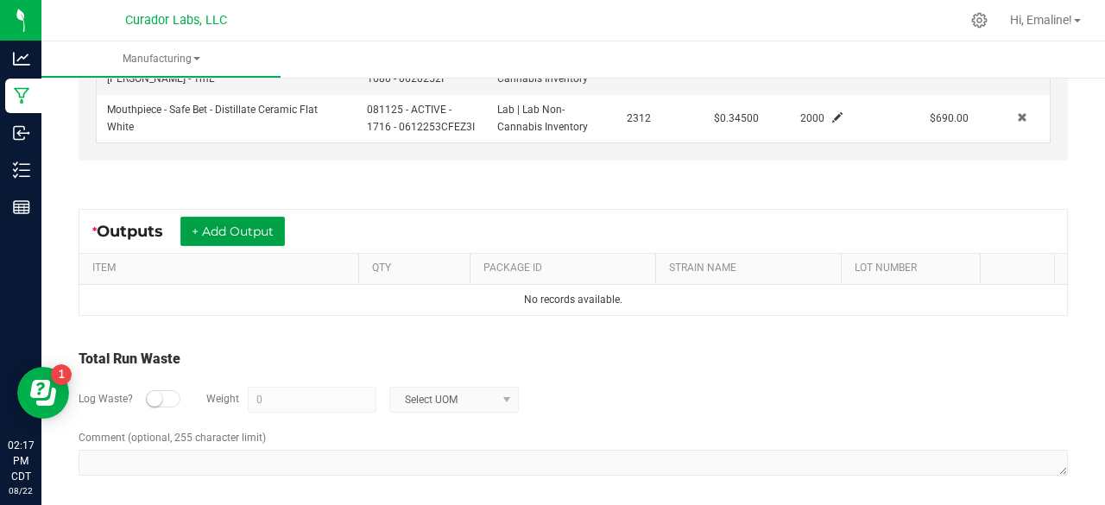
click at [276, 228] on button "+ Add Output" at bounding box center [232, 231] width 104 height 29
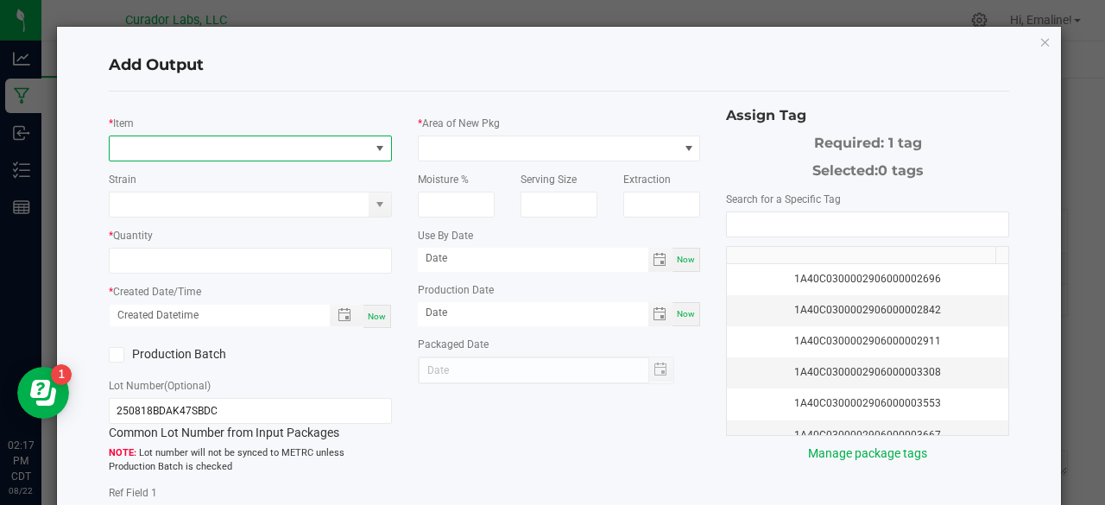
click at [267, 155] on span "NO DATA FOUND" at bounding box center [240, 148] width 260 height 24
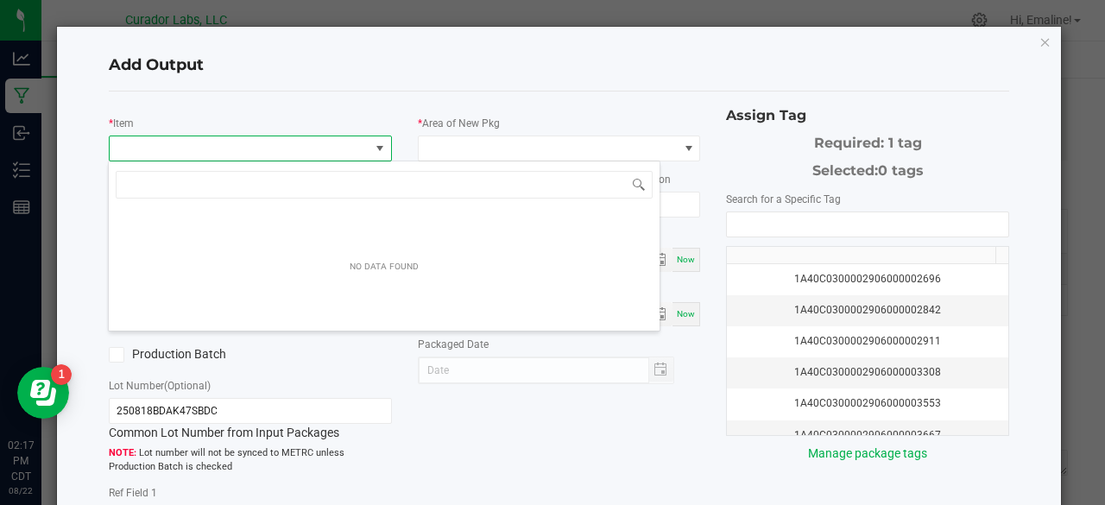
scroll to position [25, 279]
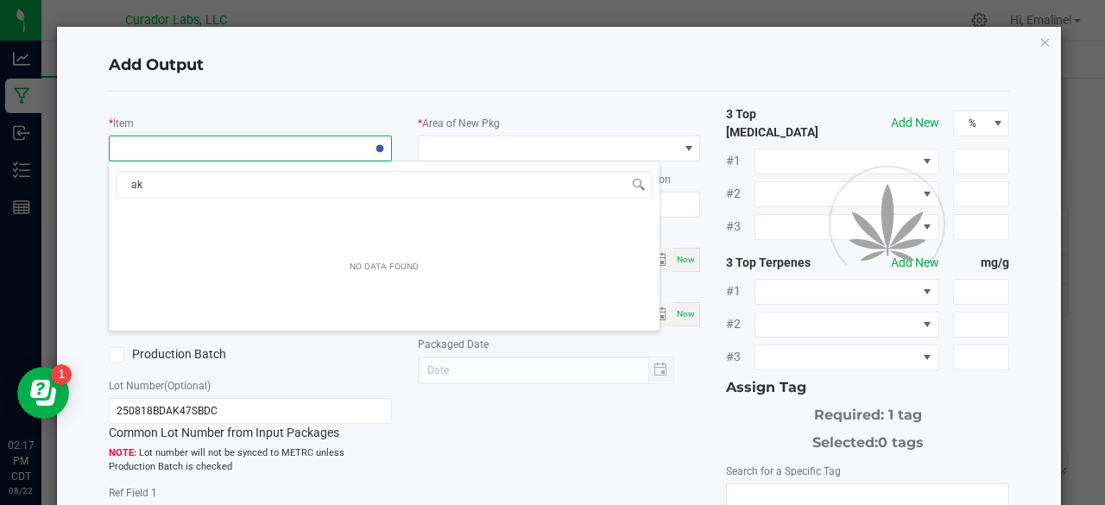
type input "ak-"
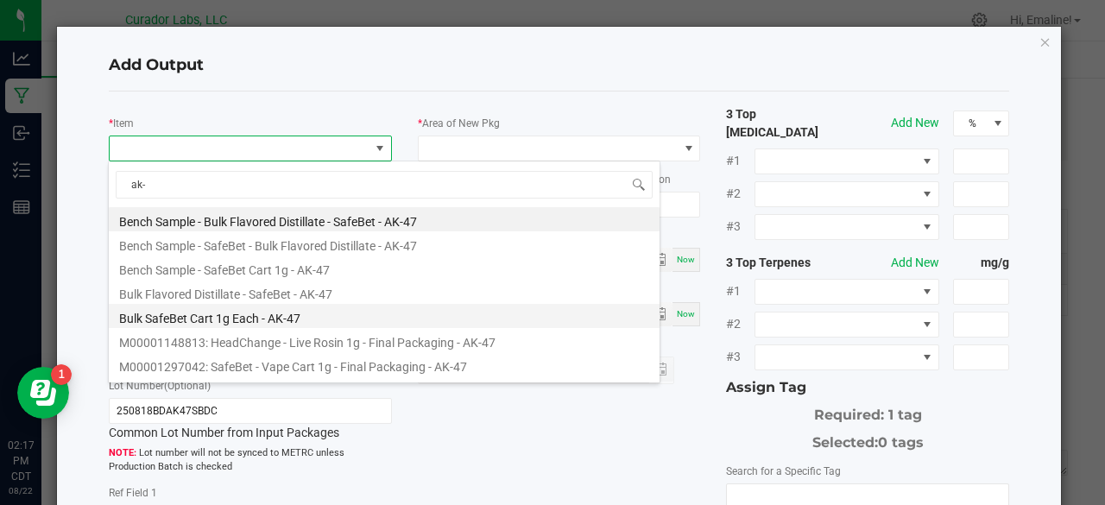
click at [268, 325] on li "Bulk SafeBet Cart 1g Each - AK-47" at bounding box center [384, 316] width 551 height 24
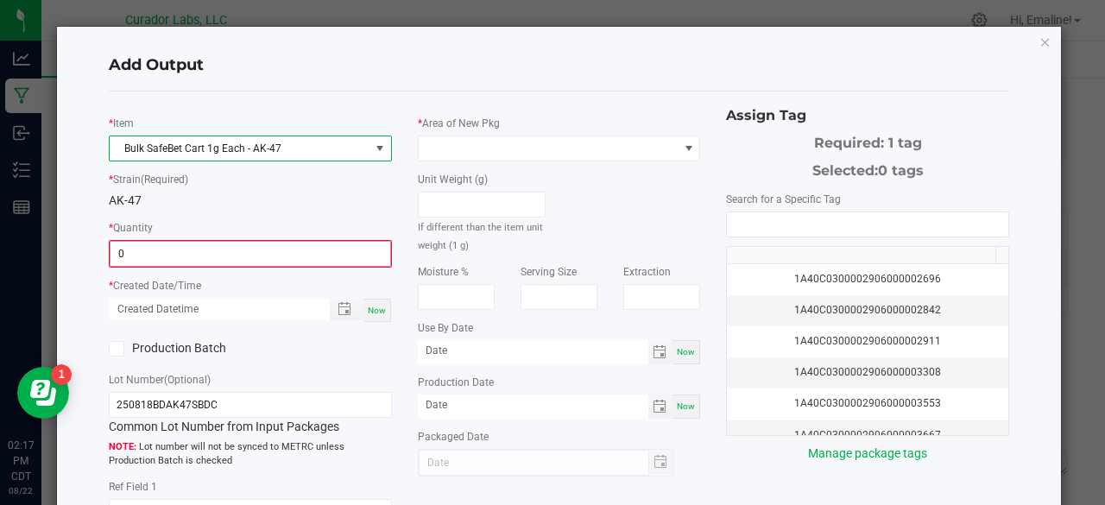
click at [224, 255] on input "0" at bounding box center [251, 254] width 280 height 24
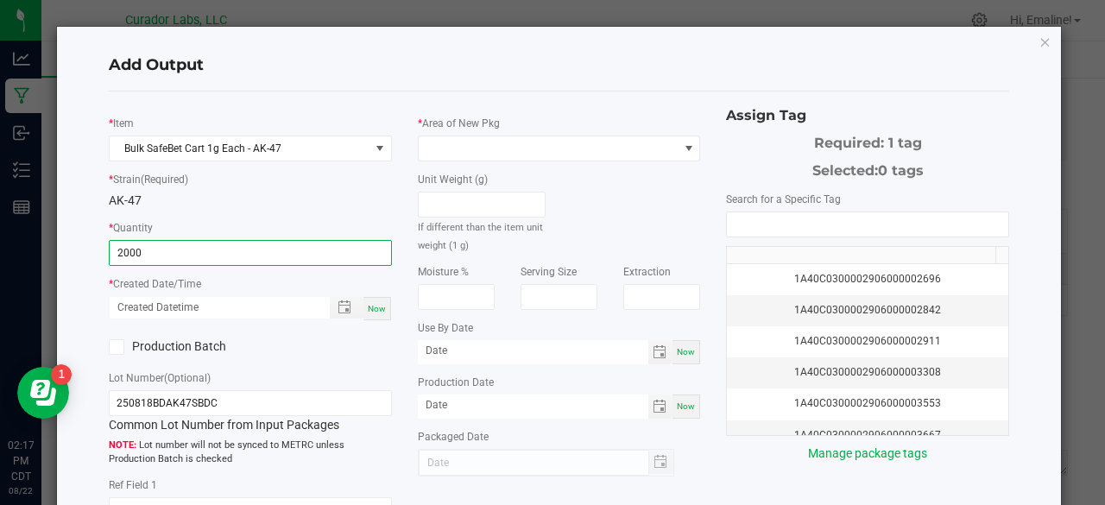
type input "2000 ea"
click at [370, 306] on span "Now" at bounding box center [377, 308] width 18 height 9
type input "08/22/2025 2:17 PM"
type input "[DATE]"
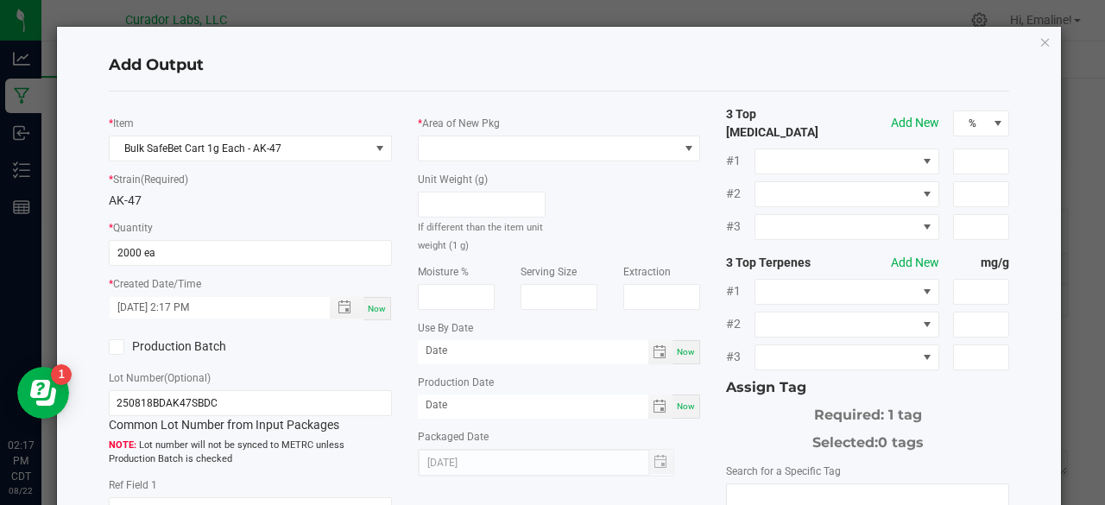
click at [119, 347] on icon at bounding box center [116, 347] width 11 height 0
click at [0, 0] on input "Production Batch" at bounding box center [0, 0] width 0 height 0
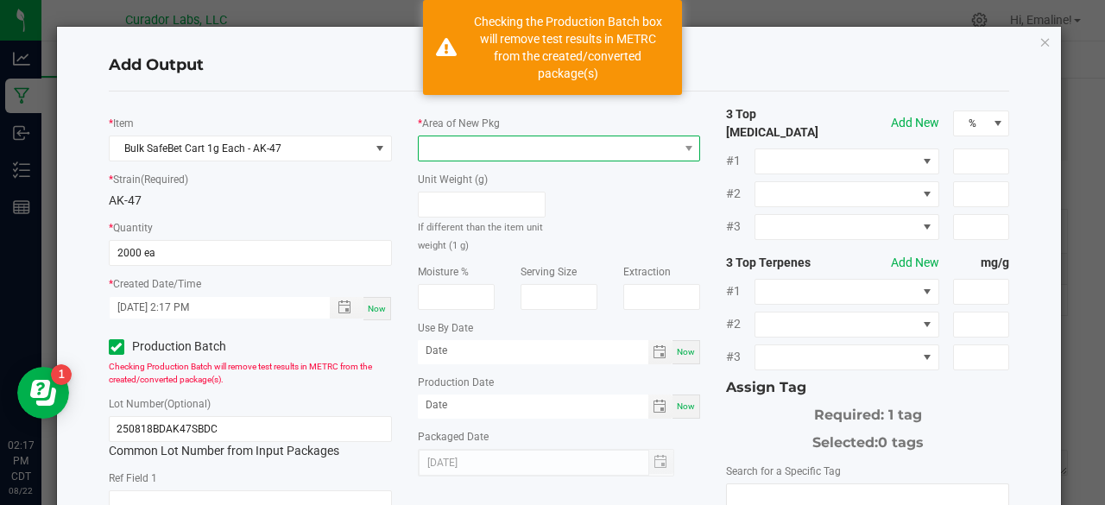
click at [437, 146] on span at bounding box center [549, 148] width 260 height 24
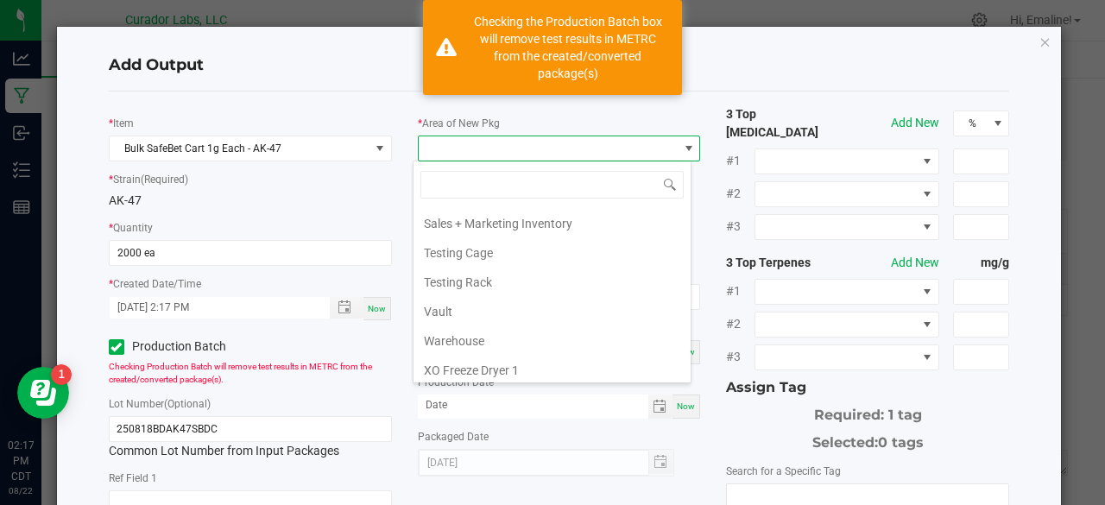
scroll to position [1759, 0]
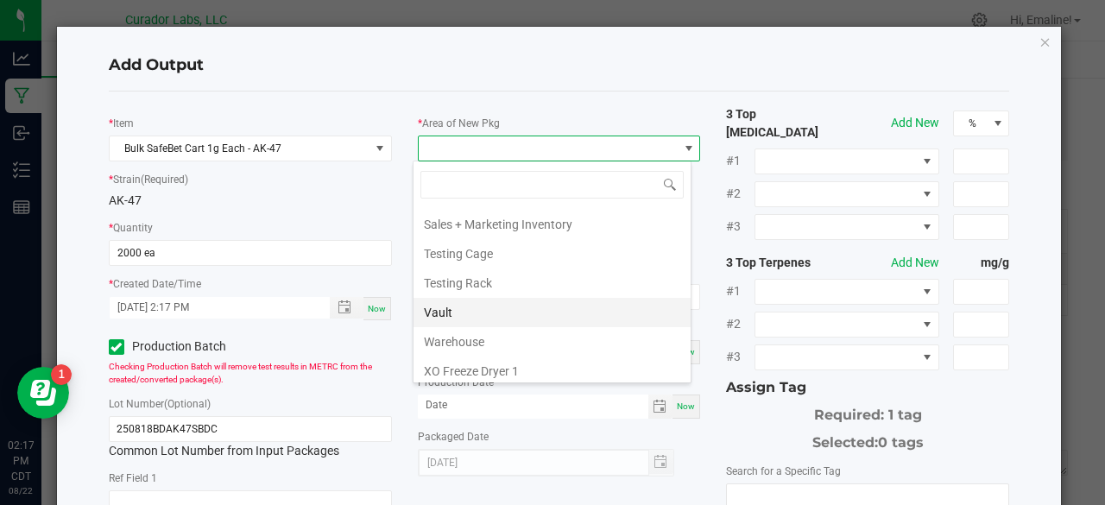
click at [467, 298] on li "Vault" at bounding box center [552, 312] width 277 height 29
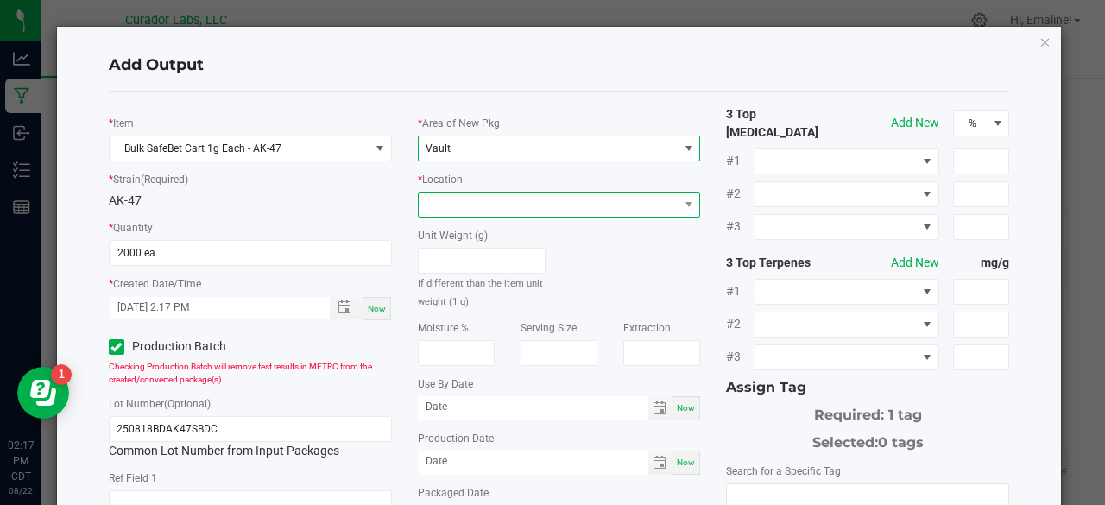
click at [463, 206] on span at bounding box center [549, 205] width 260 height 24
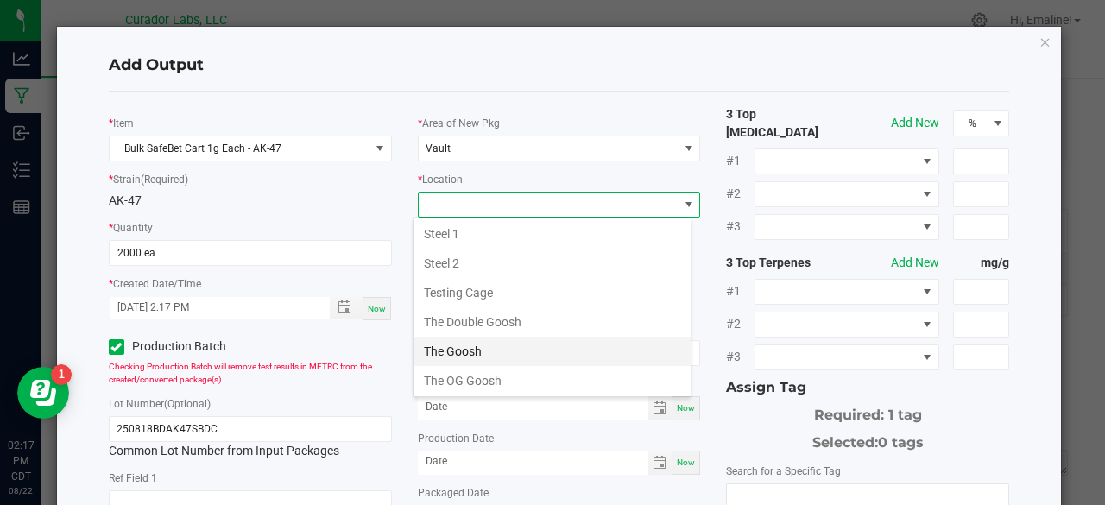
scroll to position [734, 0]
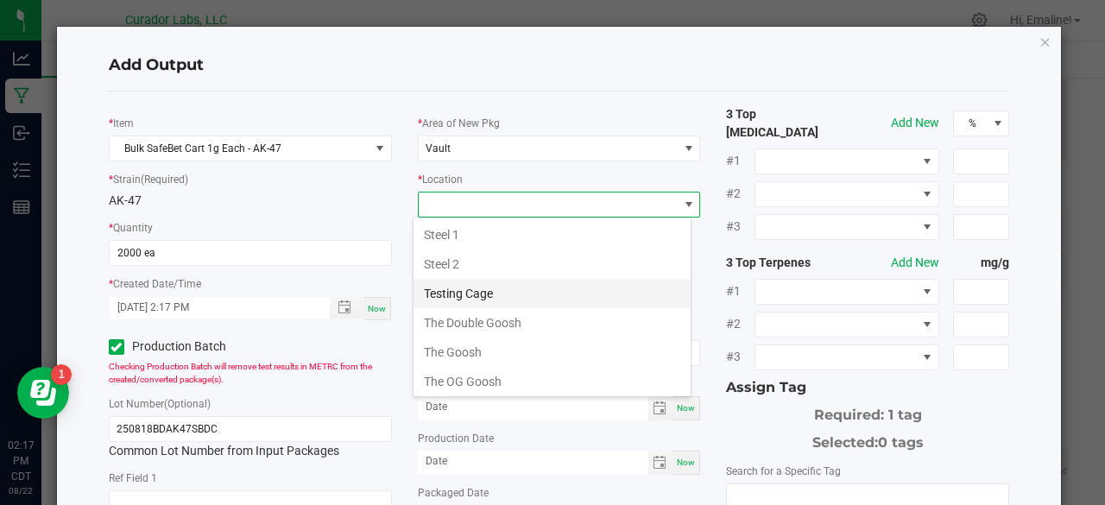
click at [489, 286] on li "Testing Cage" at bounding box center [552, 293] width 277 height 29
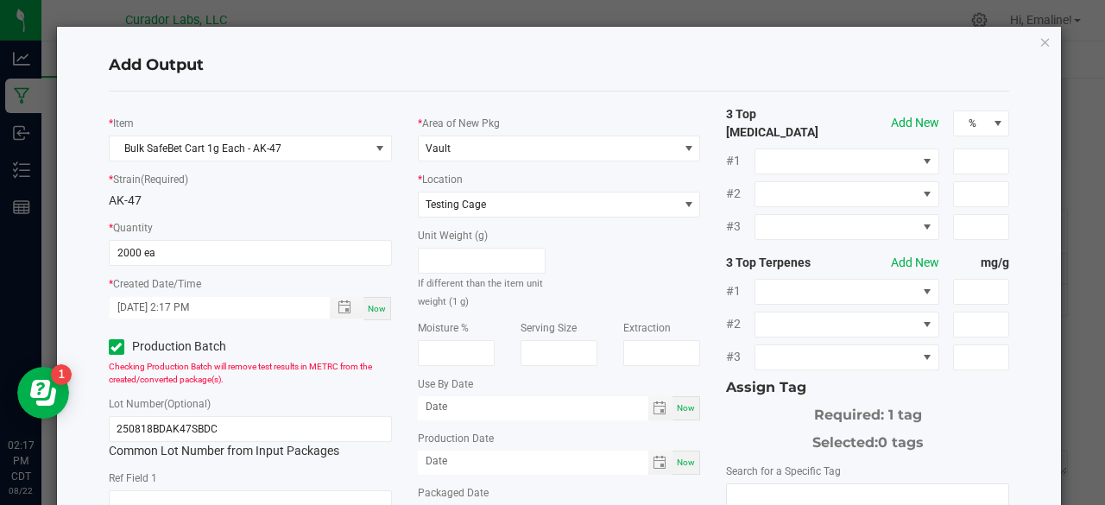
click at [626, 300] on div "Unit Weight (g) If different than the item unit weight (1 g)" at bounding box center [559, 264] width 309 height 92
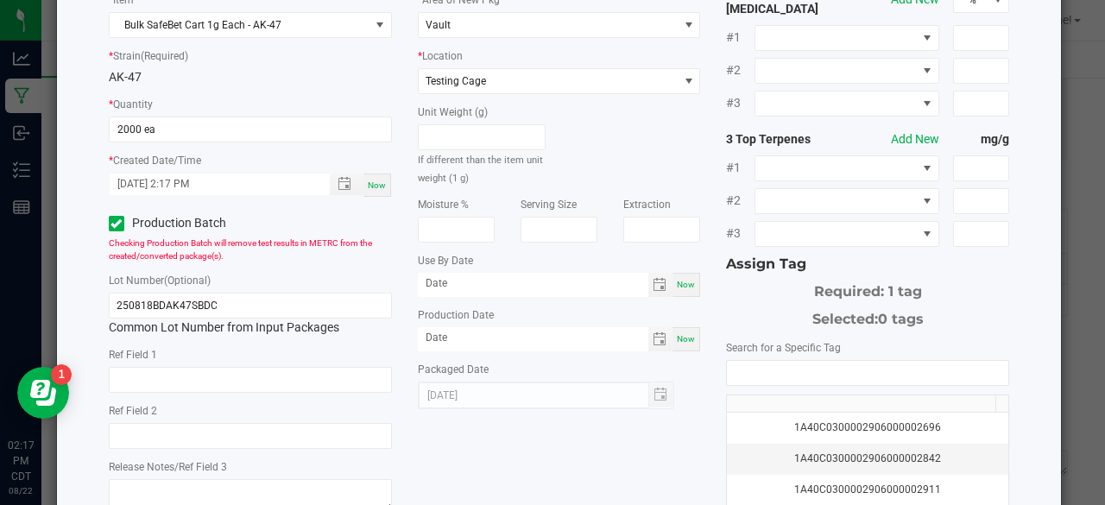
scroll to position [126, 0]
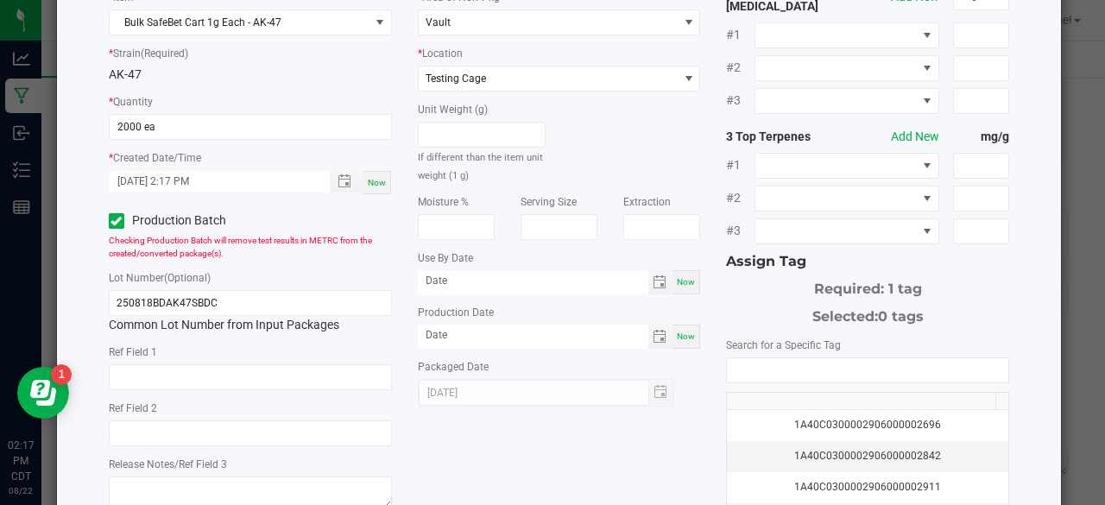
click at [684, 336] on span "Now" at bounding box center [686, 336] width 18 height 9
type input "[DATE]"
click at [677, 283] on span "Now" at bounding box center [686, 281] width 18 height 9
click at [573, 291] on input "[DATE]" at bounding box center [533, 281] width 230 height 22
type input "08/22/2026"
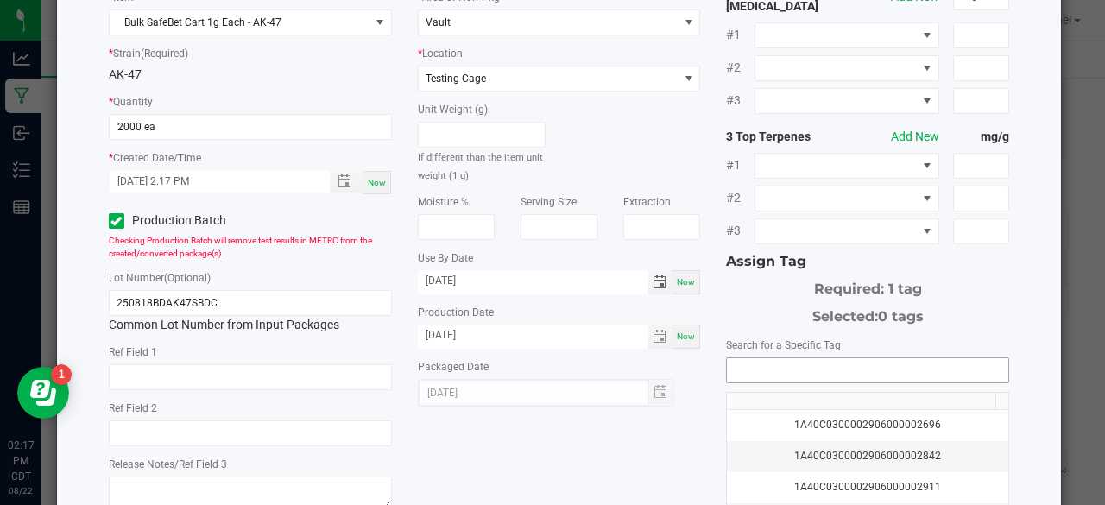
click at [755, 358] on input "NO DATA FOUND" at bounding box center [867, 370] width 281 height 24
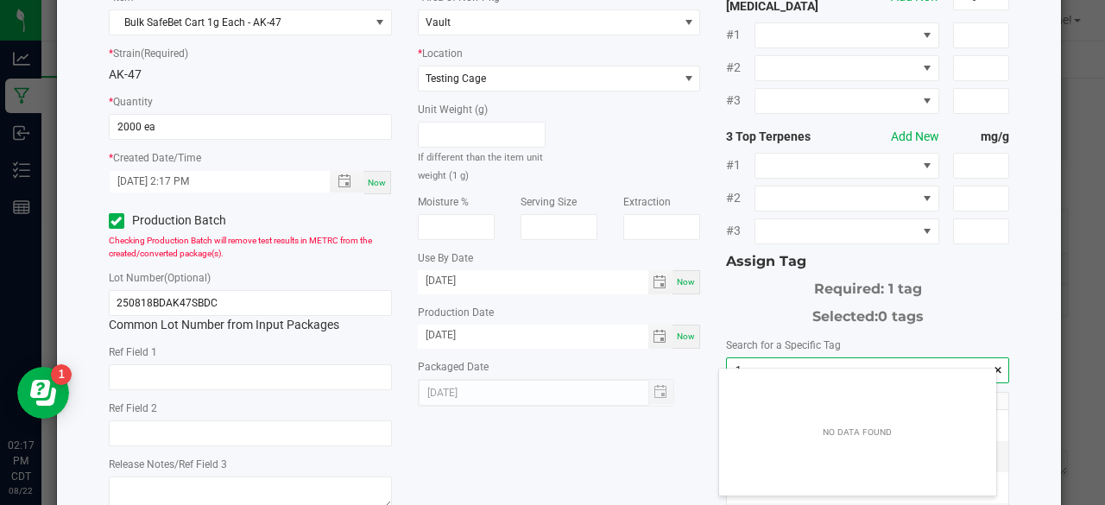
scroll to position [24, 278]
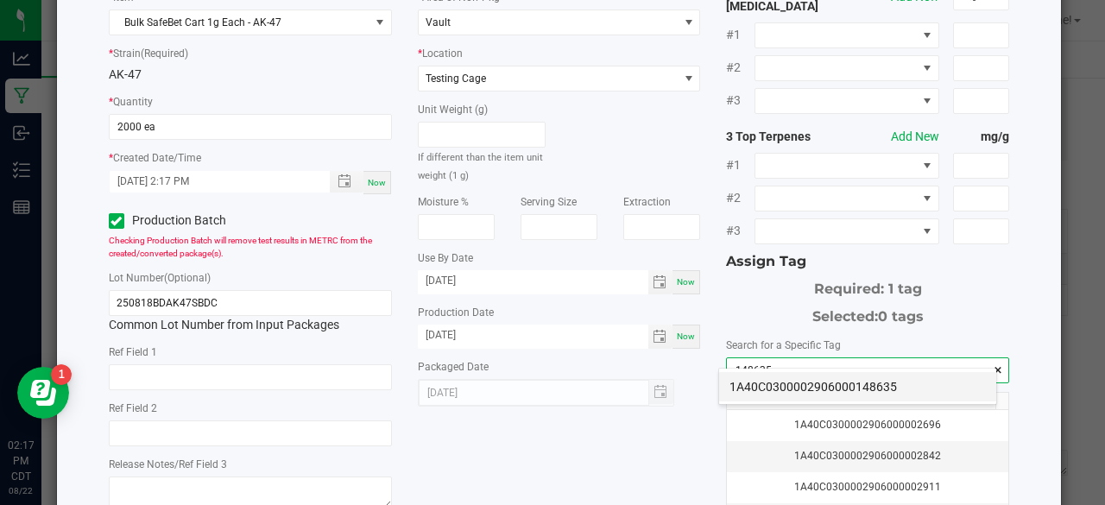
click at [757, 379] on li "1A40C0300002906000148635" at bounding box center [857, 386] width 277 height 29
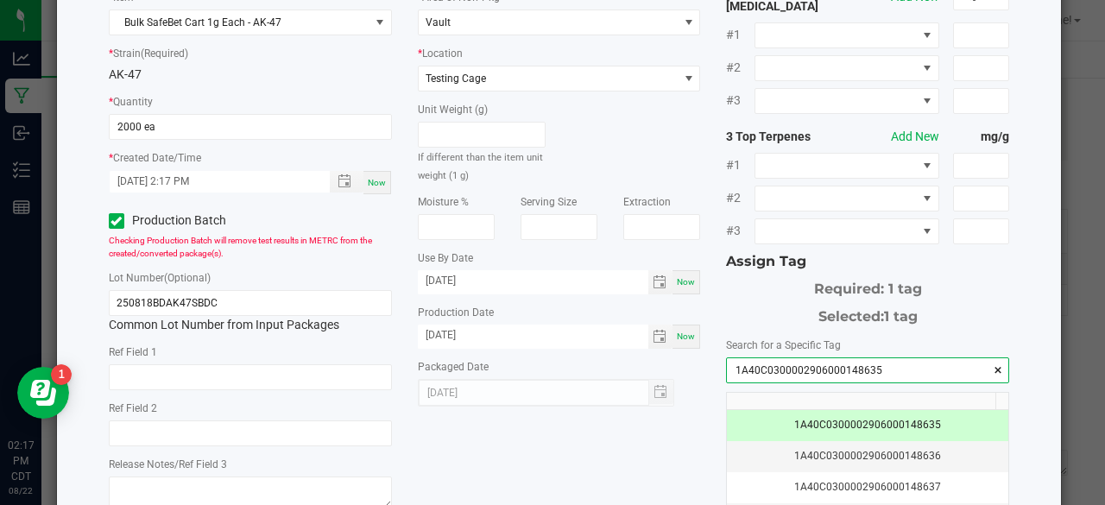
type input "1A40C0300002906000148635"
click at [672, 428] on div "* Item Bulk SafeBet Cart 1g Each - AK-47 * Strain (Required) AK-47 * Quantity 2…" at bounding box center [559, 293] width 927 height 629
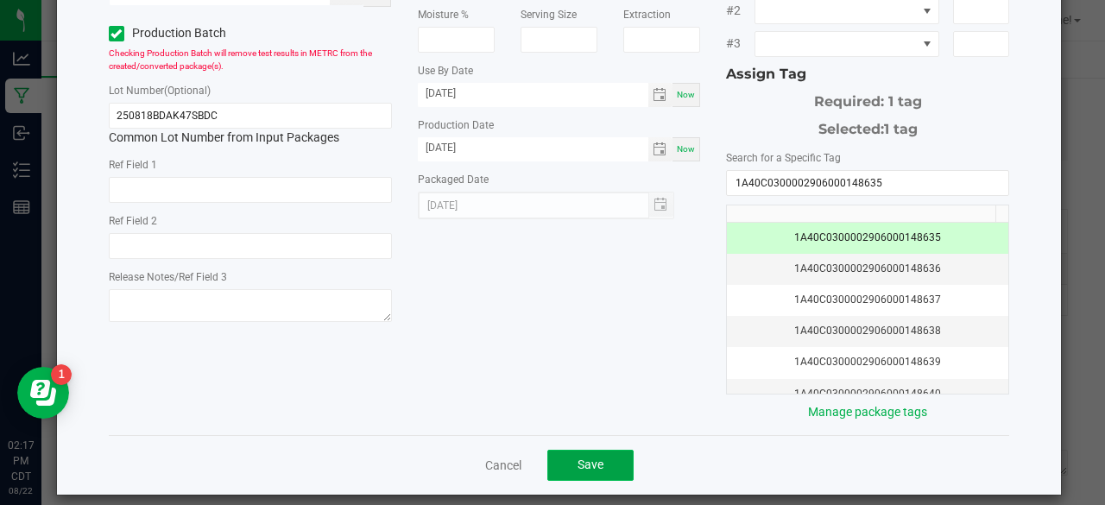
click at [612, 450] on button "Save" at bounding box center [590, 465] width 86 height 31
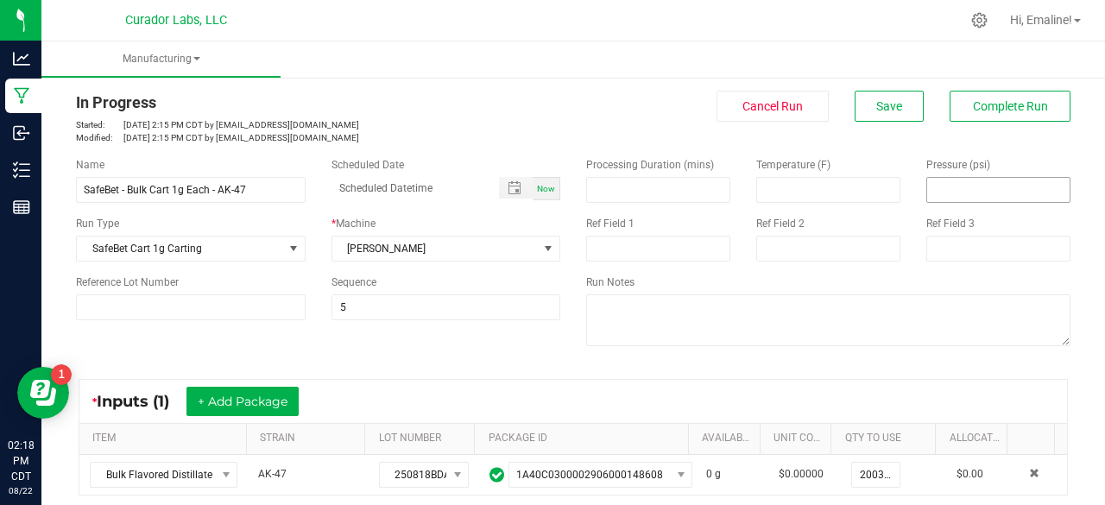
scroll to position [0, 0]
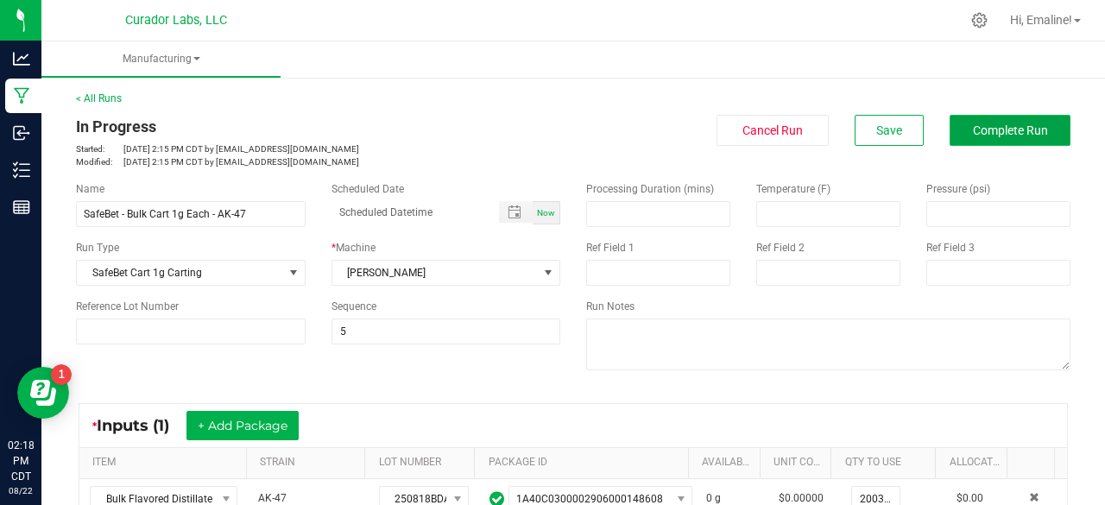
click at [999, 136] on span "Complete Run" at bounding box center [1010, 130] width 75 height 14
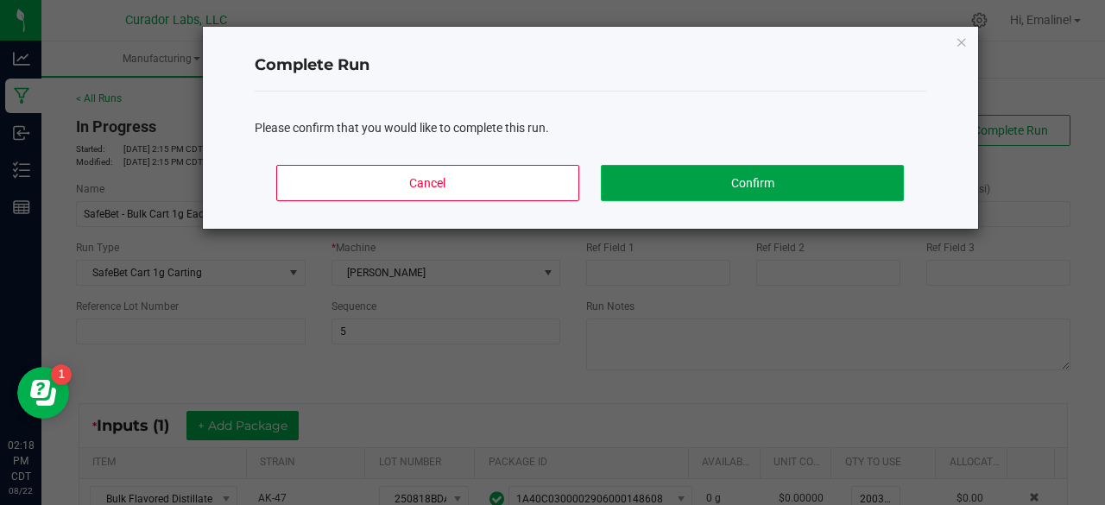
click at [870, 177] on button "Confirm" at bounding box center [752, 183] width 302 height 36
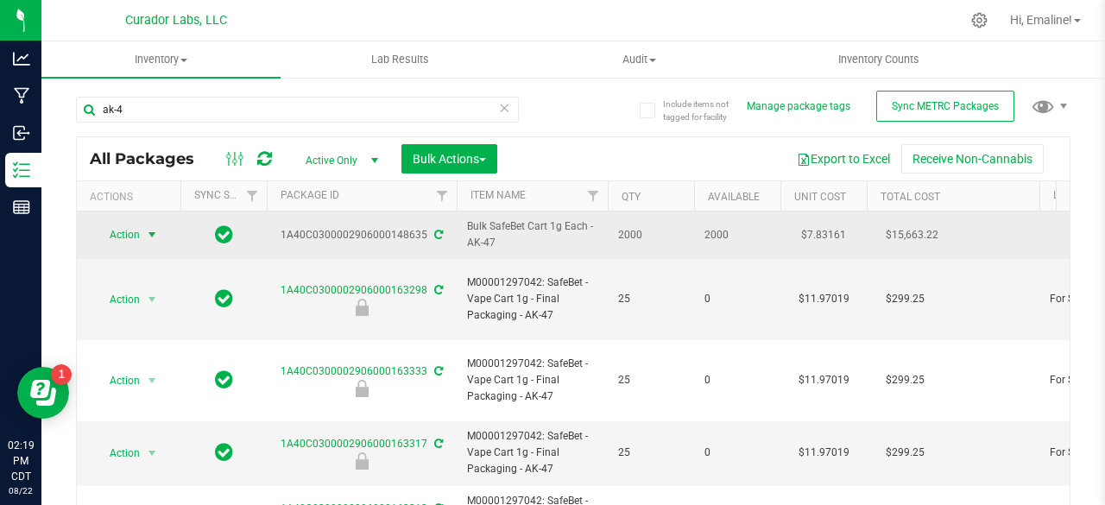
click at [150, 235] on span "select" at bounding box center [152, 235] width 14 height 14
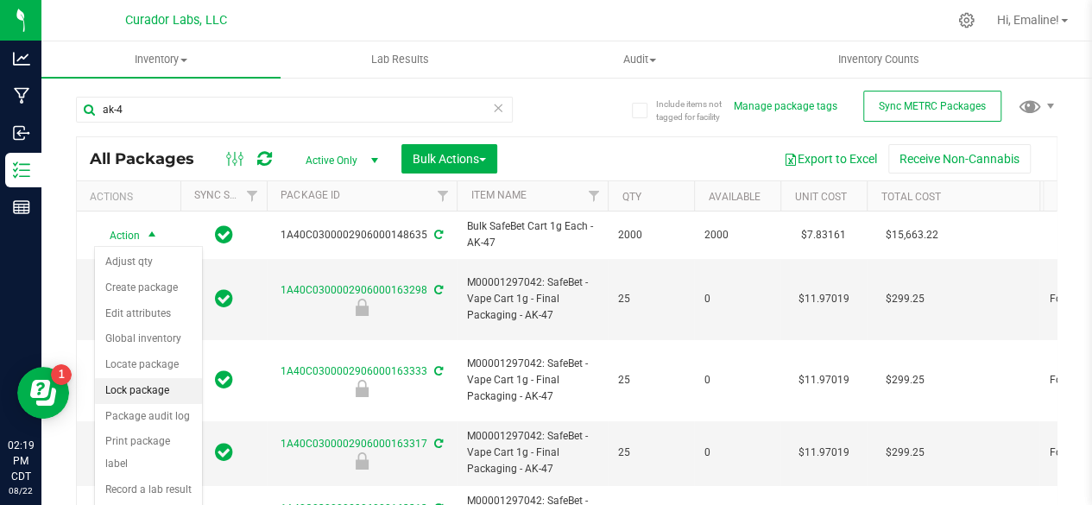
click at [129, 383] on li "Lock package" at bounding box center [148, 391] width 107 height 26
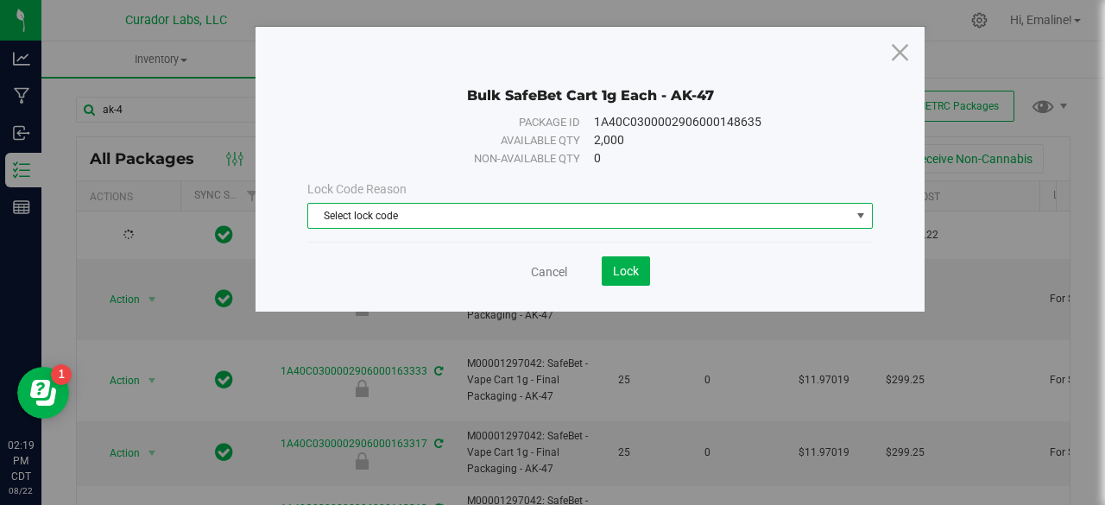
click at [362, 218] on span "Select lock code" at bounding box center [579, 216] width 542 height 24
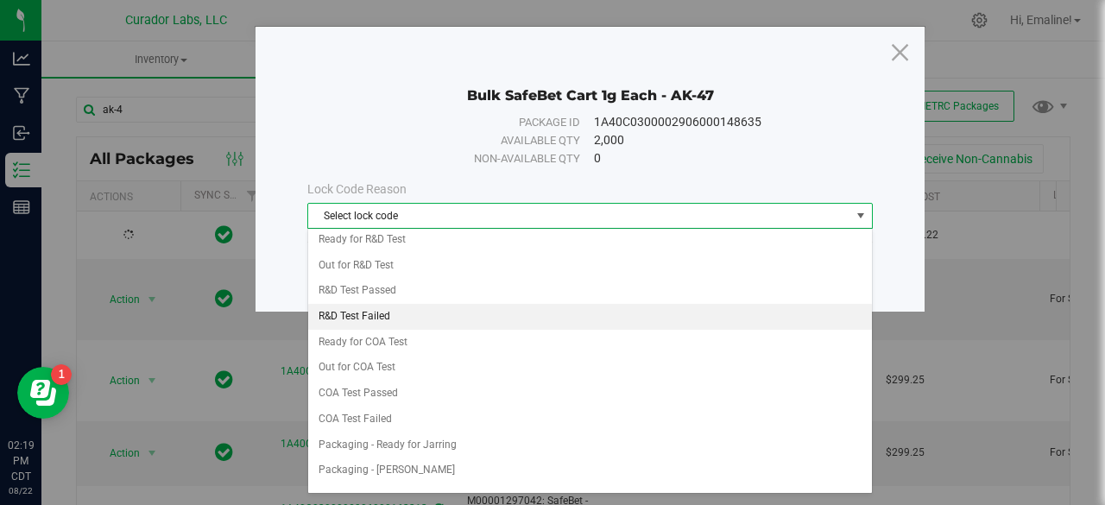
scroll to position [570, 0]
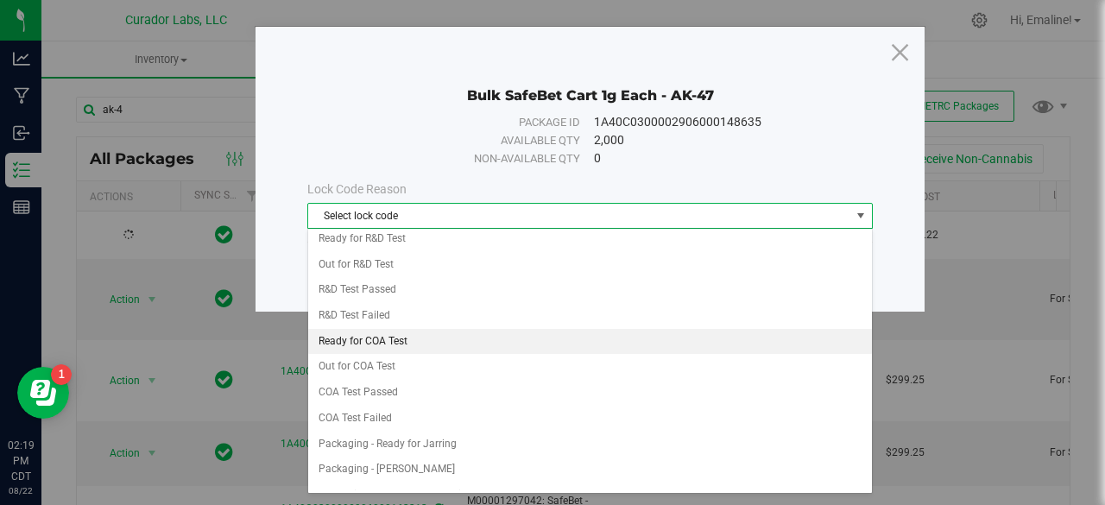
click at [389, 329] on li "Ready for COA Test" at bounding box center [590, 342] width 565 height 26
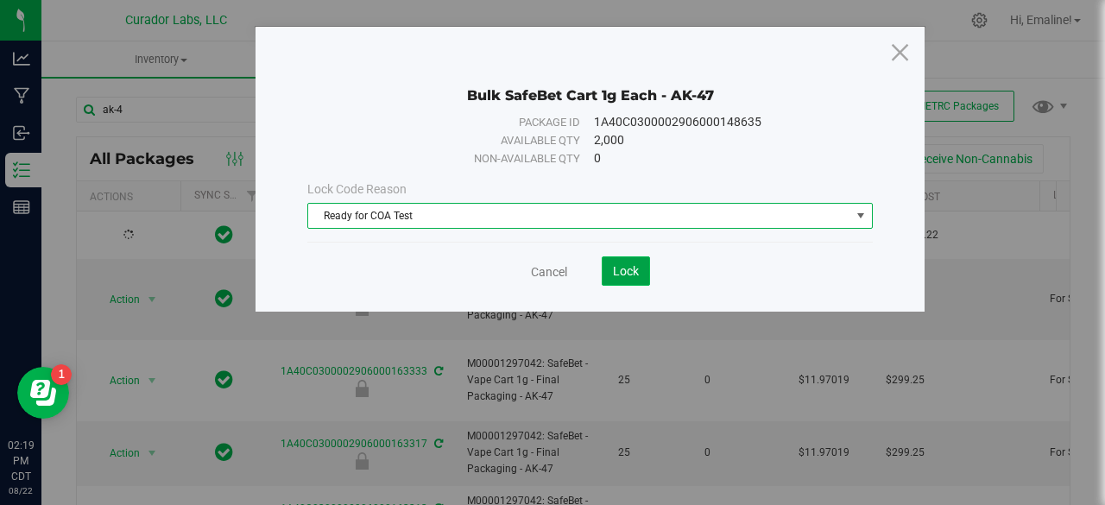
click at [641, 265] on button "Lock" at bounding box center [626, 270] width 48 height 29
